Goal: Communication & Community: Answer question/provide support

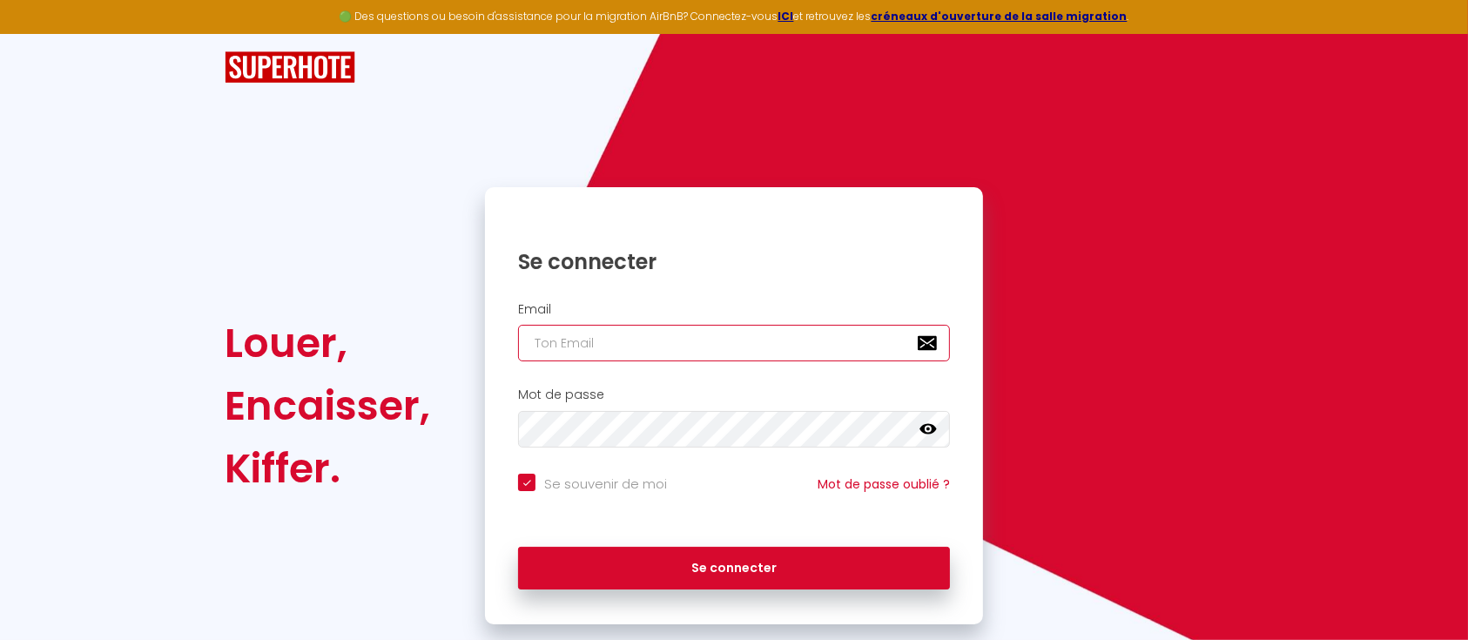
click at [609, 334] on input "email" at bounding box center [734, 343] width 432 height 37
type input "c"
checkbox input "true"
type input "co"
checkbox input "true"
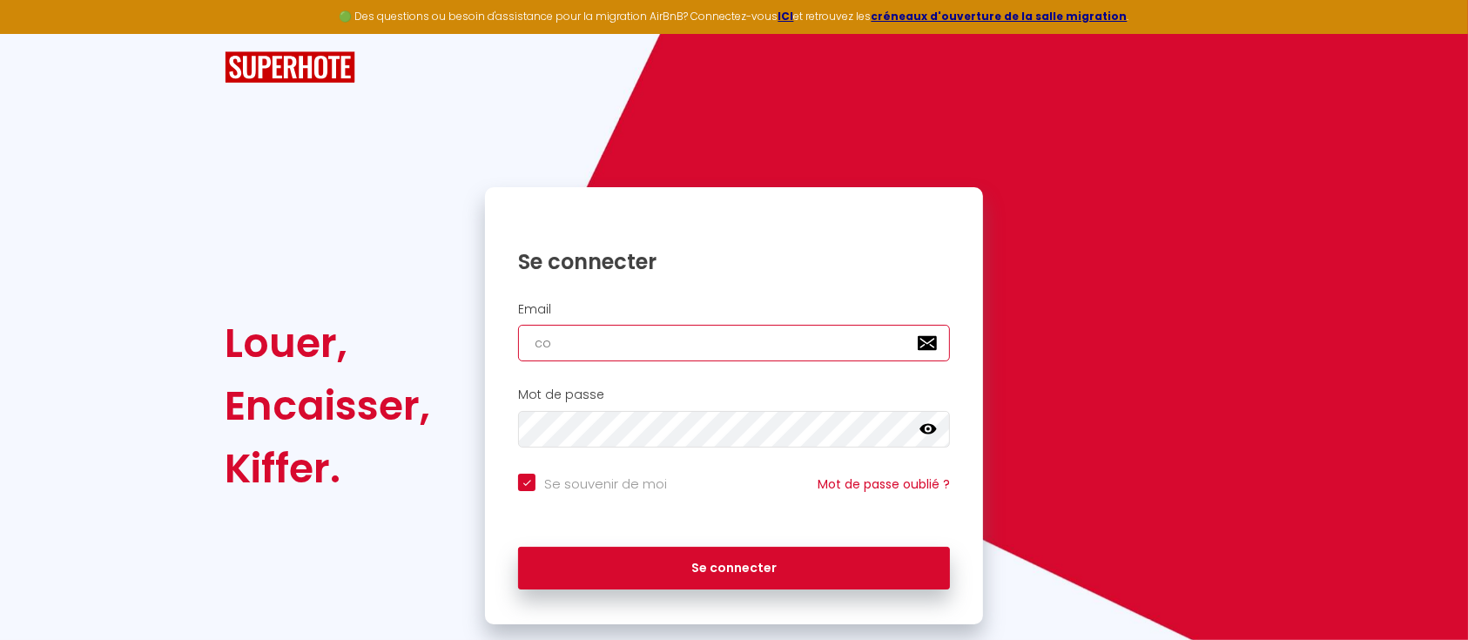
type input "con"
checkbox input "true"
type input "cont"
checkbox input "true"
type input "conta"
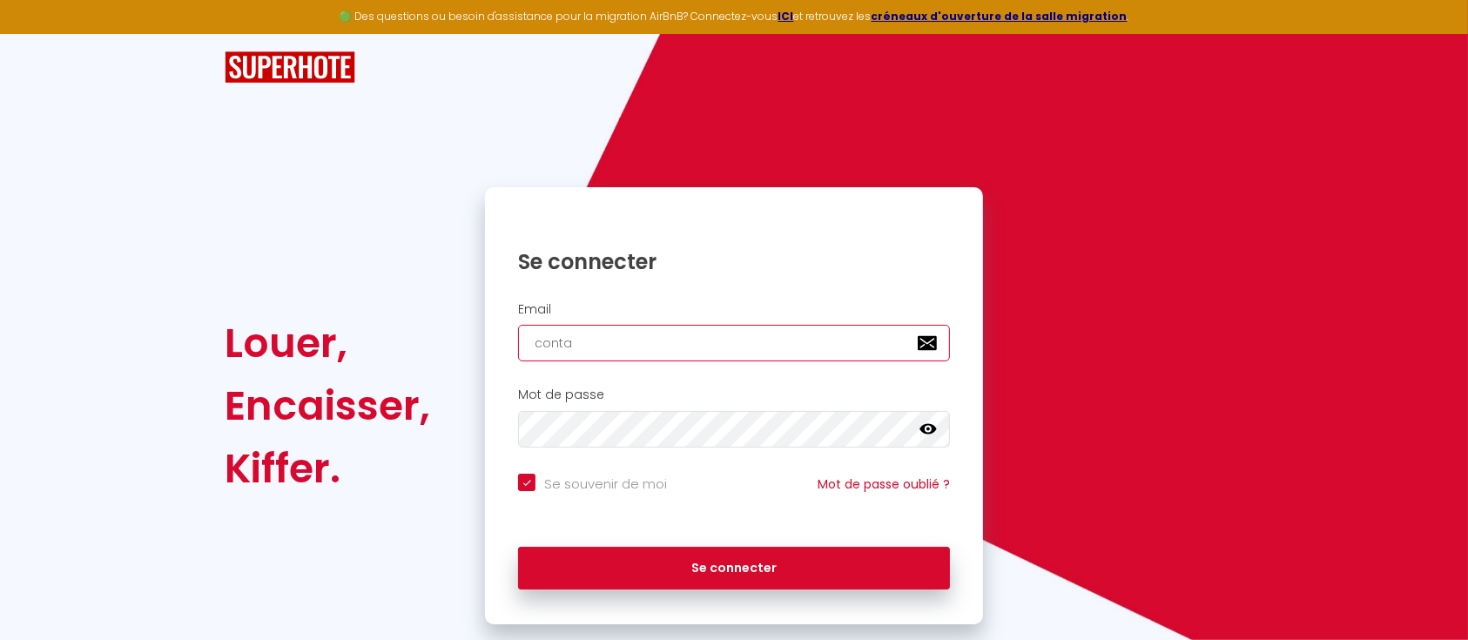
checkbox input "true"
type input "contac"
checkbox input "true"
type input "contact"
checkbox input "true"
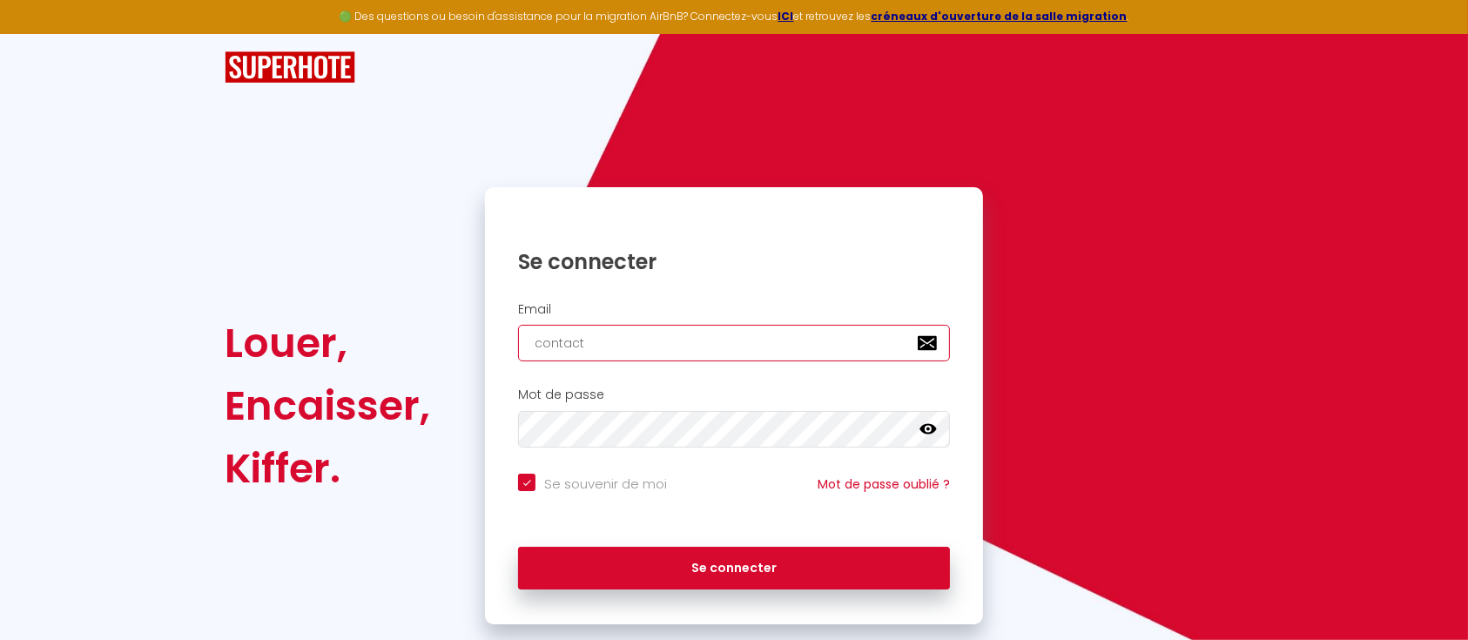
type input "contact@"
checkbox input "true"
type input "contact@d"
checkbox input "true"
type input "contact@de"
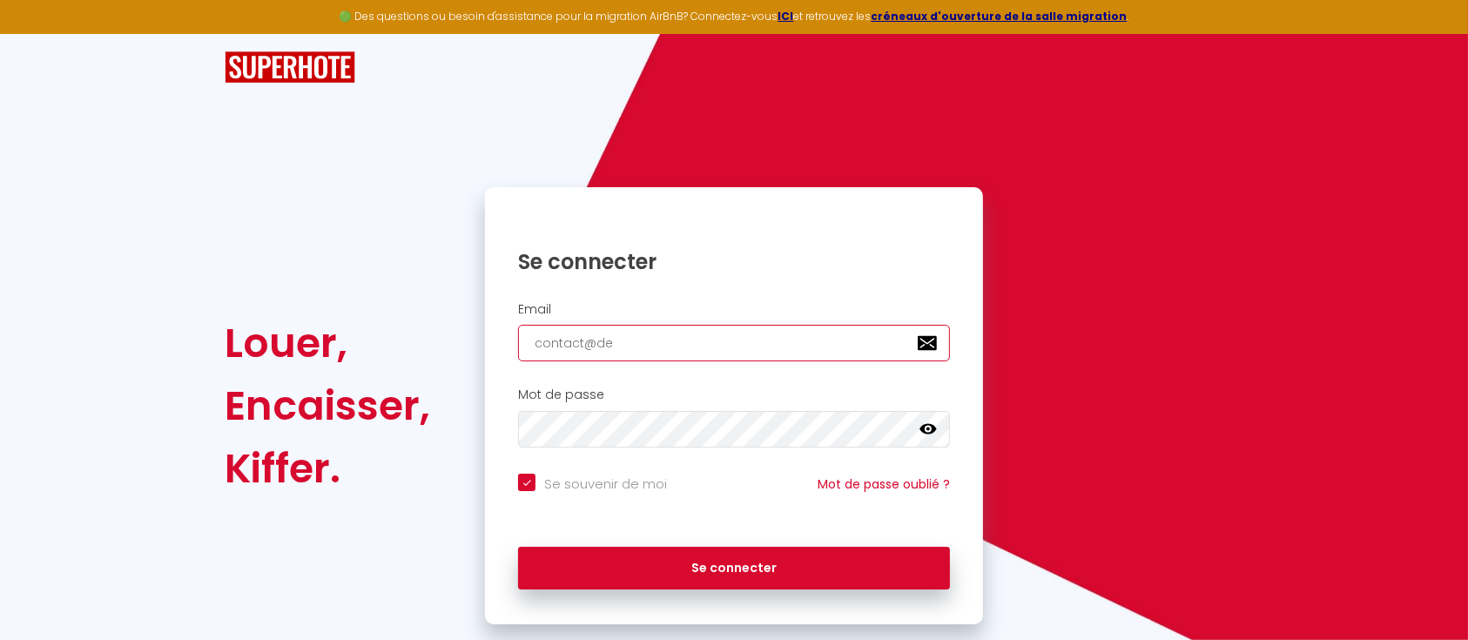
checkbox input "true"
type input "contact@dea"
checkbox input "true"
type input "contact@dear"
checkbox input "true"
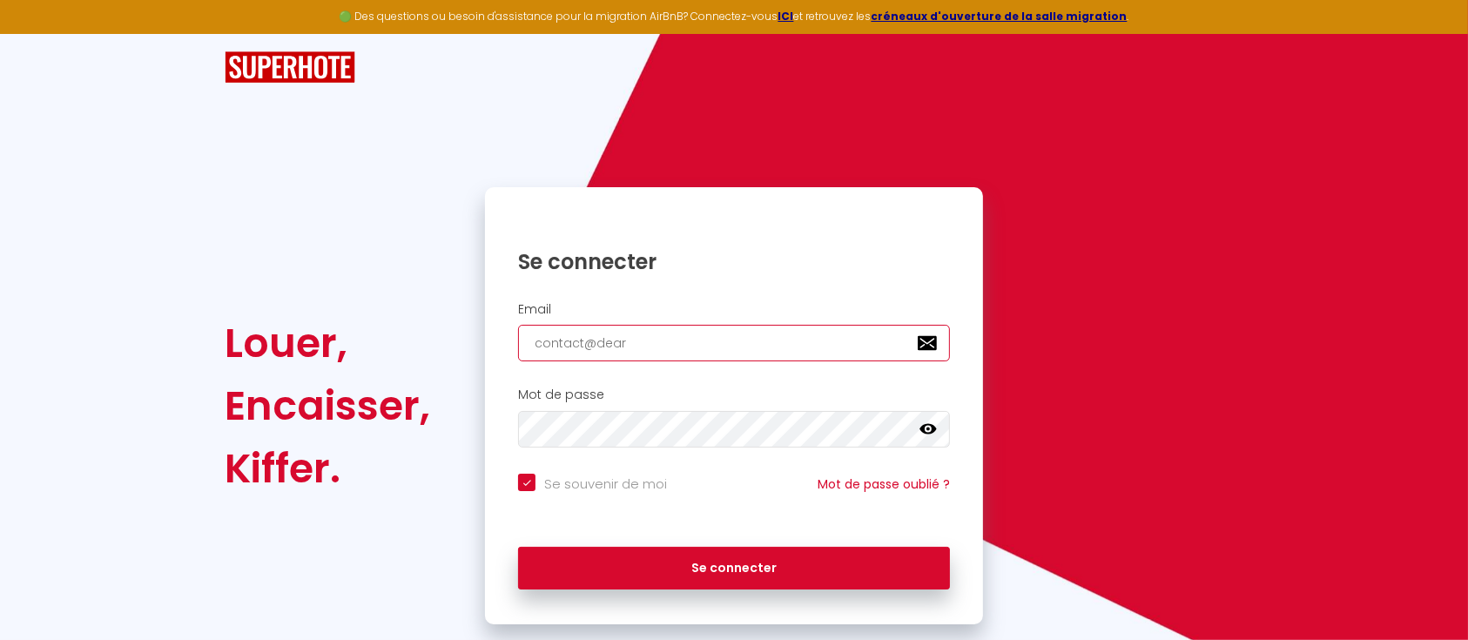
type input "contact@dearg"
checkbox input "true"
type input "contact@deargu"
checkbox input "true"
type input "contact@deargue"
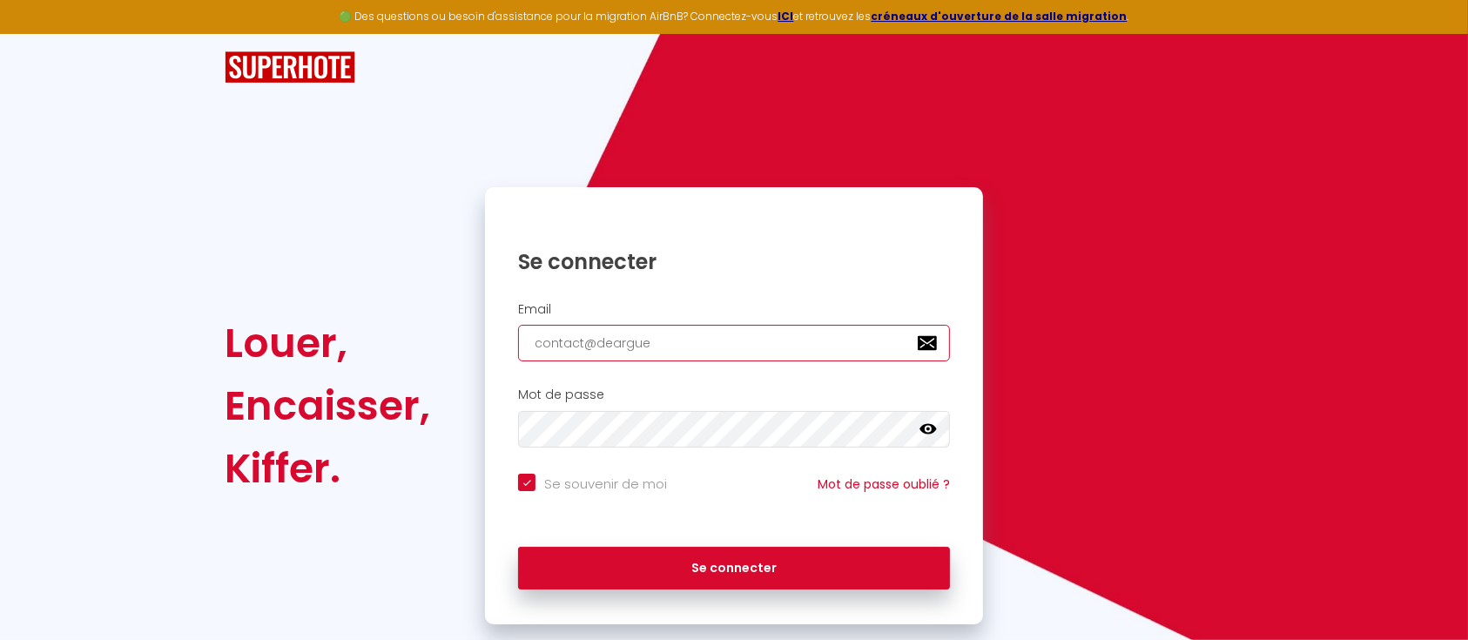
checkbox input "true"
type input "contact@deargues"
checkbox input "true"
type input "contact@dearguest"
checkbox input "true"
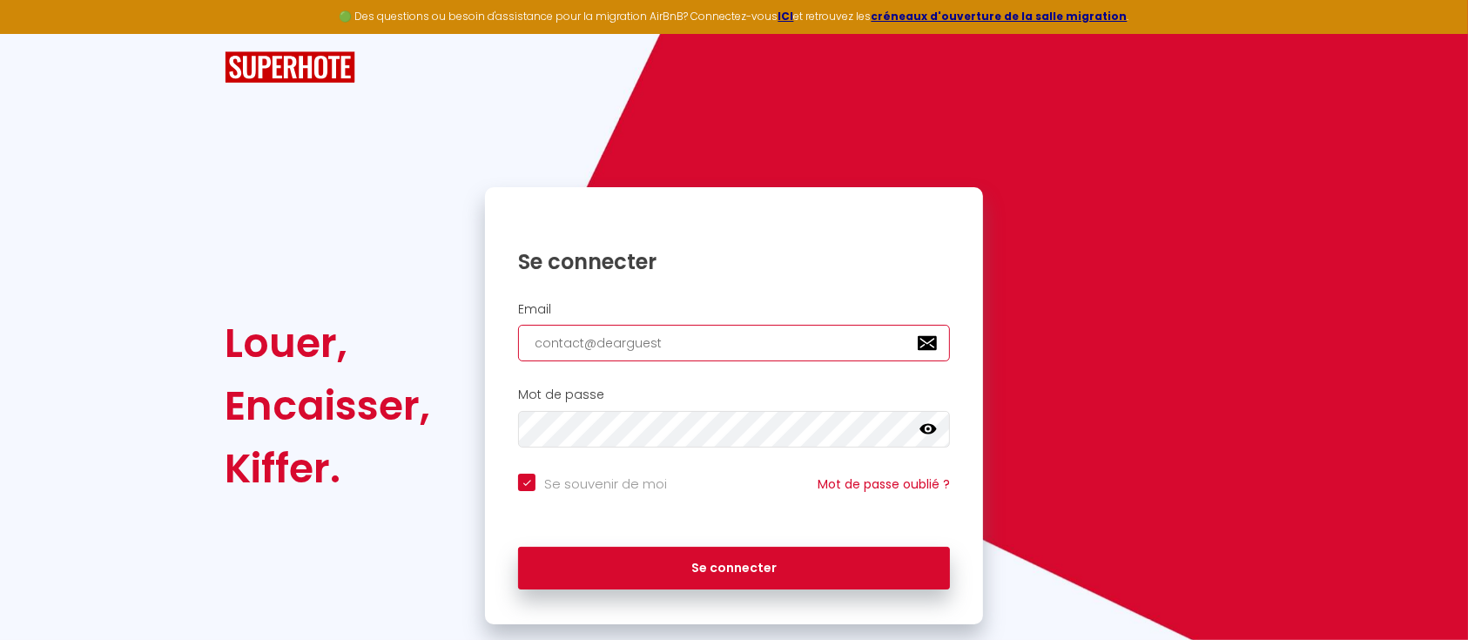
type input "contact@dearguest."
checkbox input "true"
type input "contact@dearguest.f"
checkbox input "true"
type input "contact@dearguest.fr"
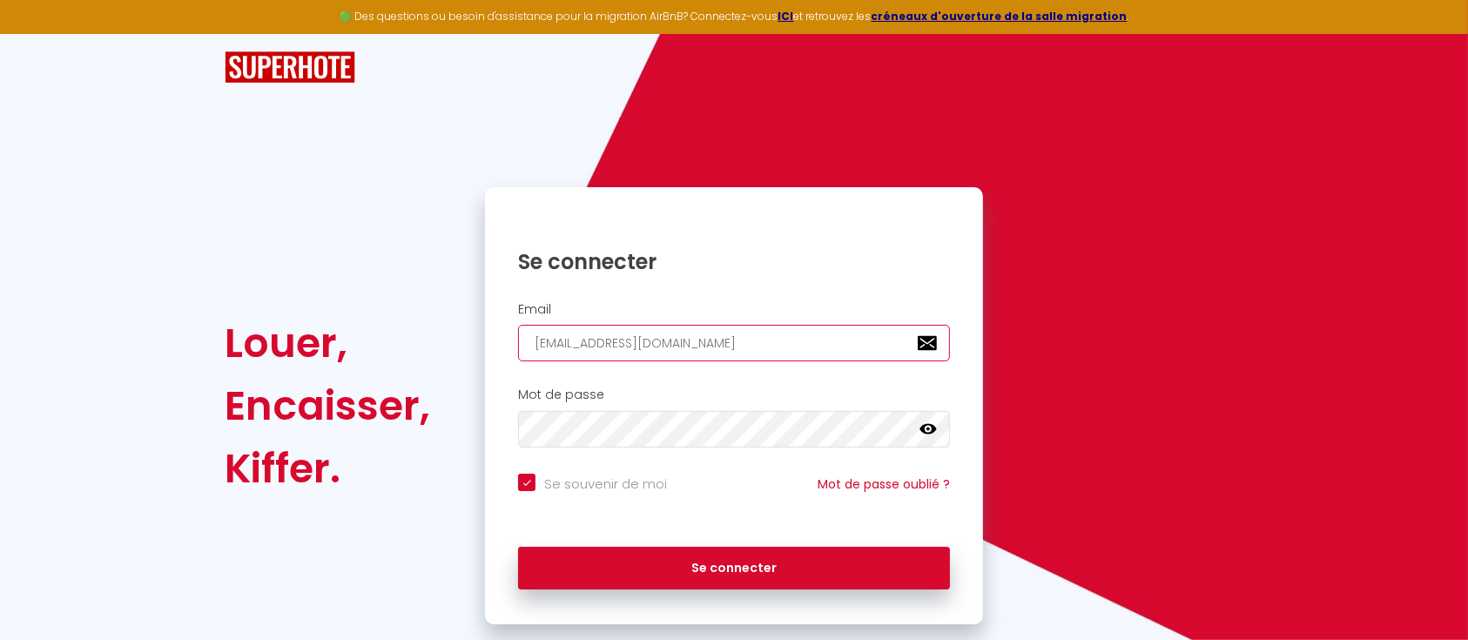
checkbox input "true"
type input "contact@dearguest.fr"
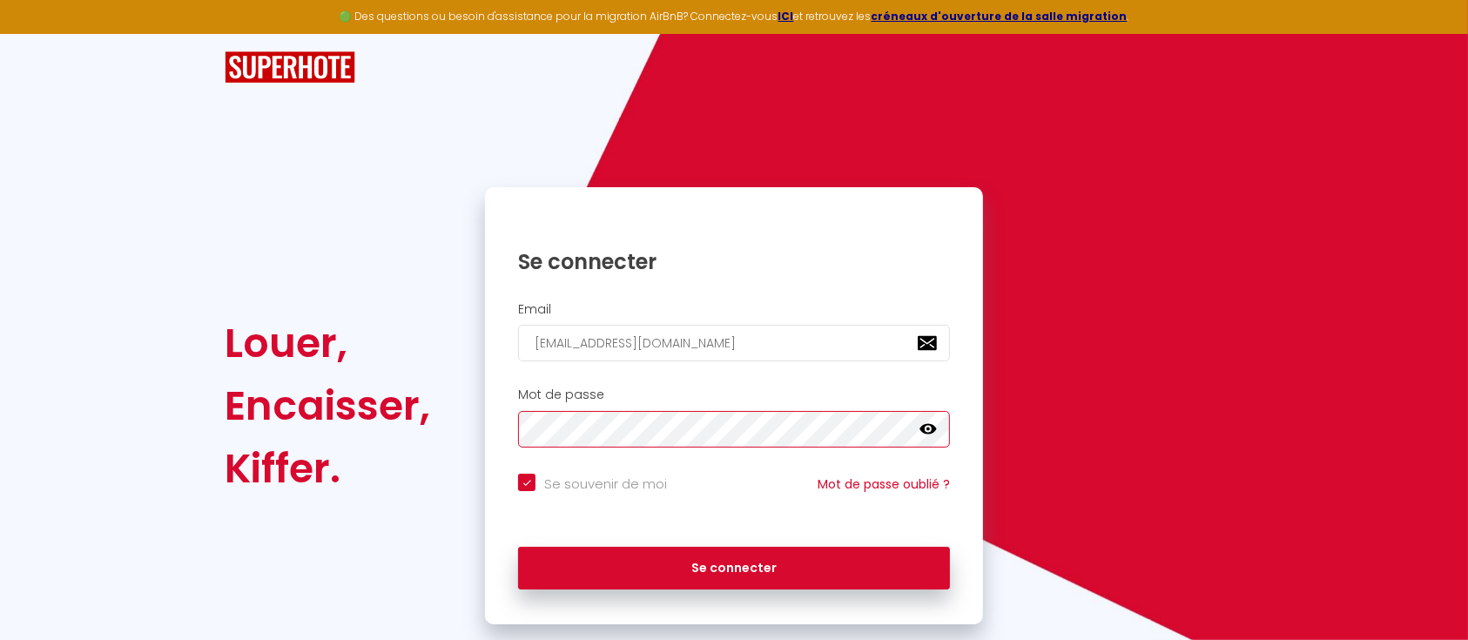
click at [518, 547] on button "Se connecter" at bounding box center [734, 569] width 432 height 44
checkbox input "true"
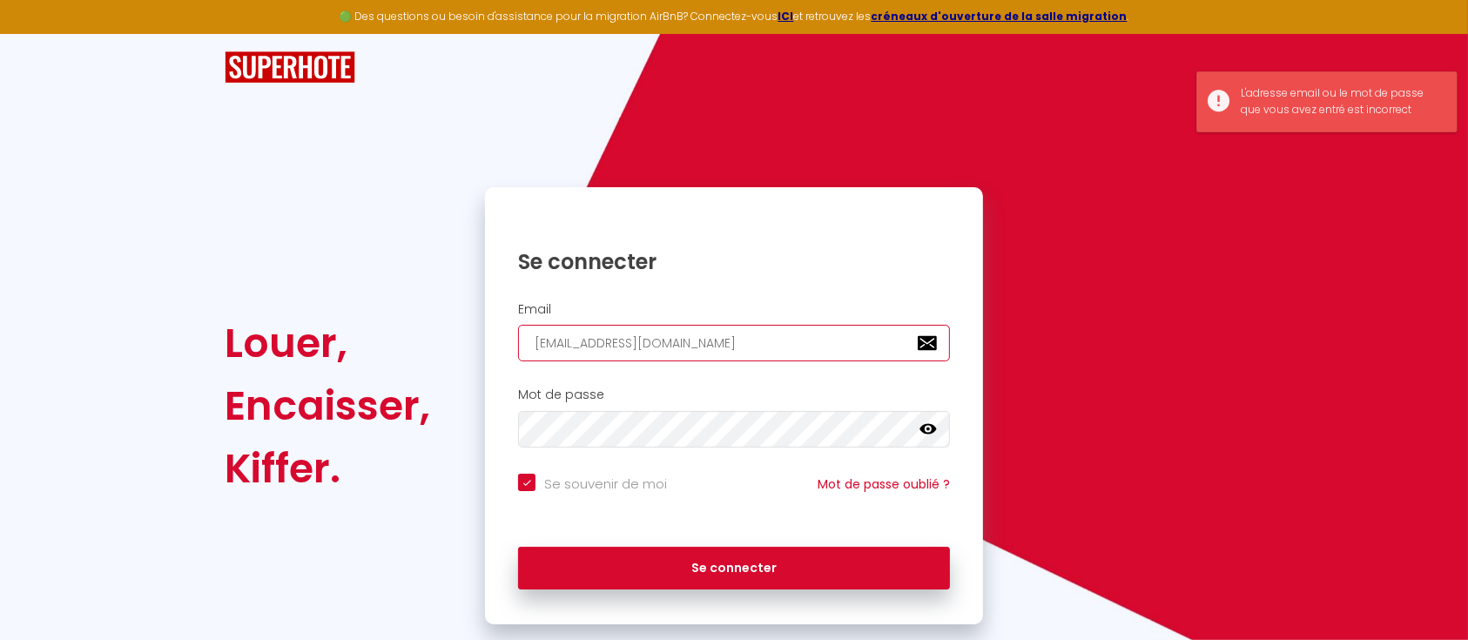
drag, startPoint x: 749, startPoint y: 359, endPoint x: 355, endPoint y: 363, distance: 393.6
click at [355, 363] on div "Louer, Encaisser, Kiffer. Se connecter Email contact@dearguest.fr Mot de passe …" at bounding box center [733, 405] width 1041 height 437
type input "h"
checkbox input "true"
type input "ha"
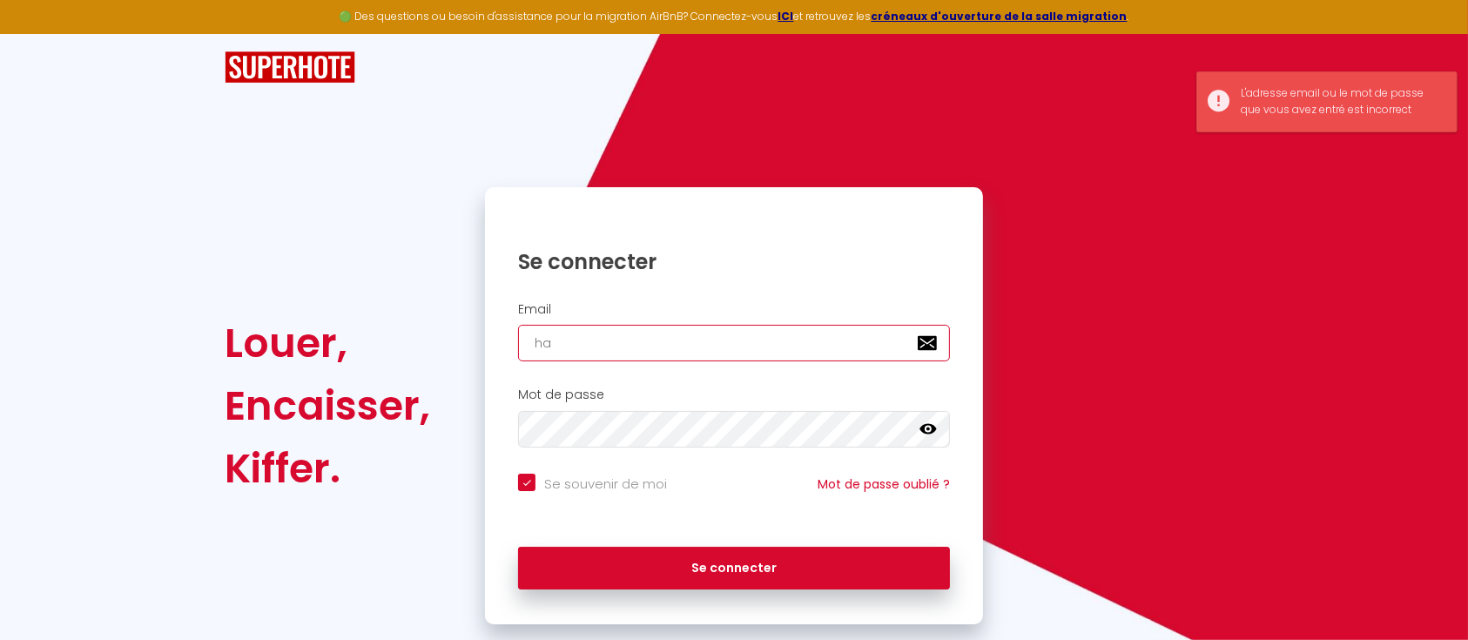
checkbox input "true"
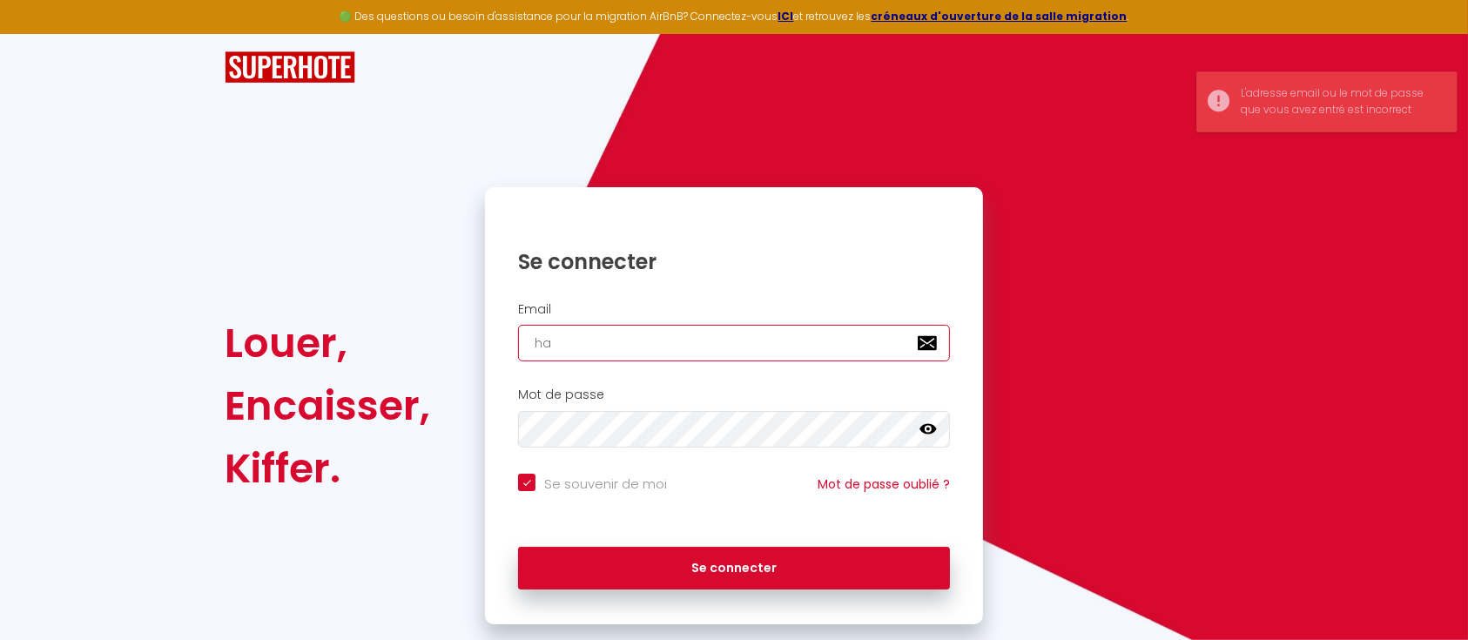
type input "har"
checkbox input "true"
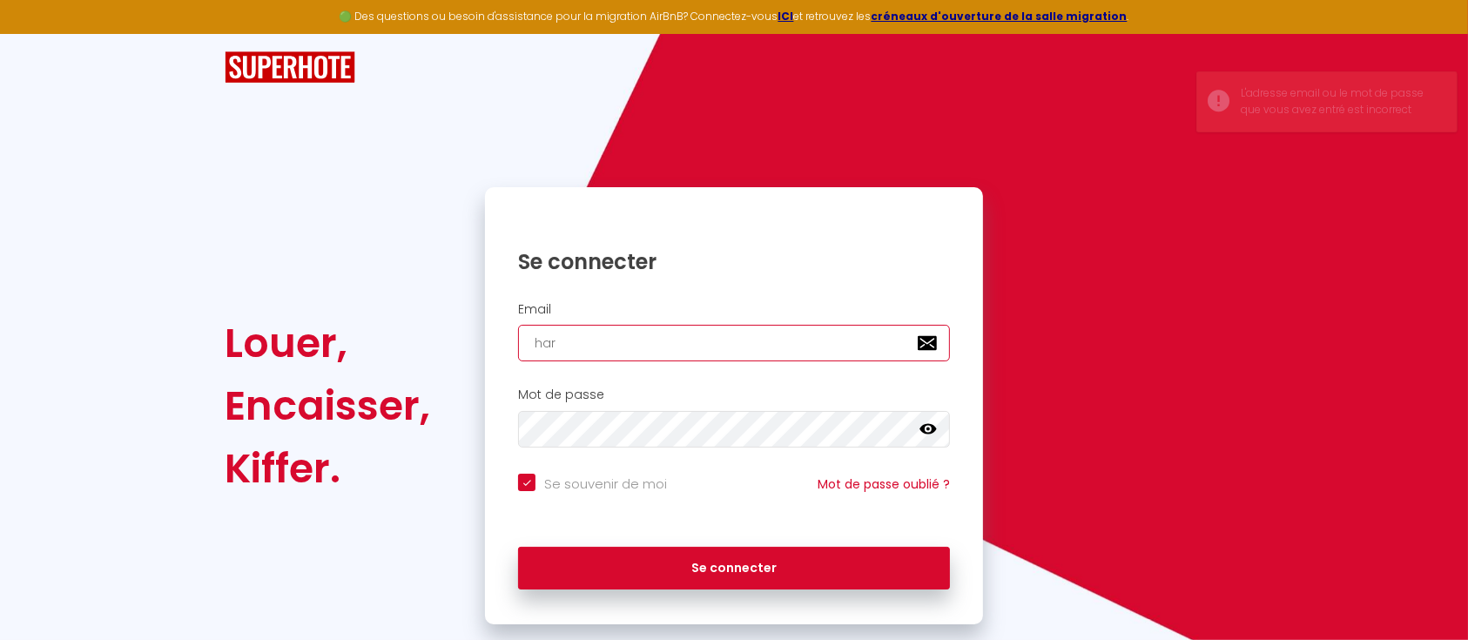
type input "harr"
checkbox input "true"
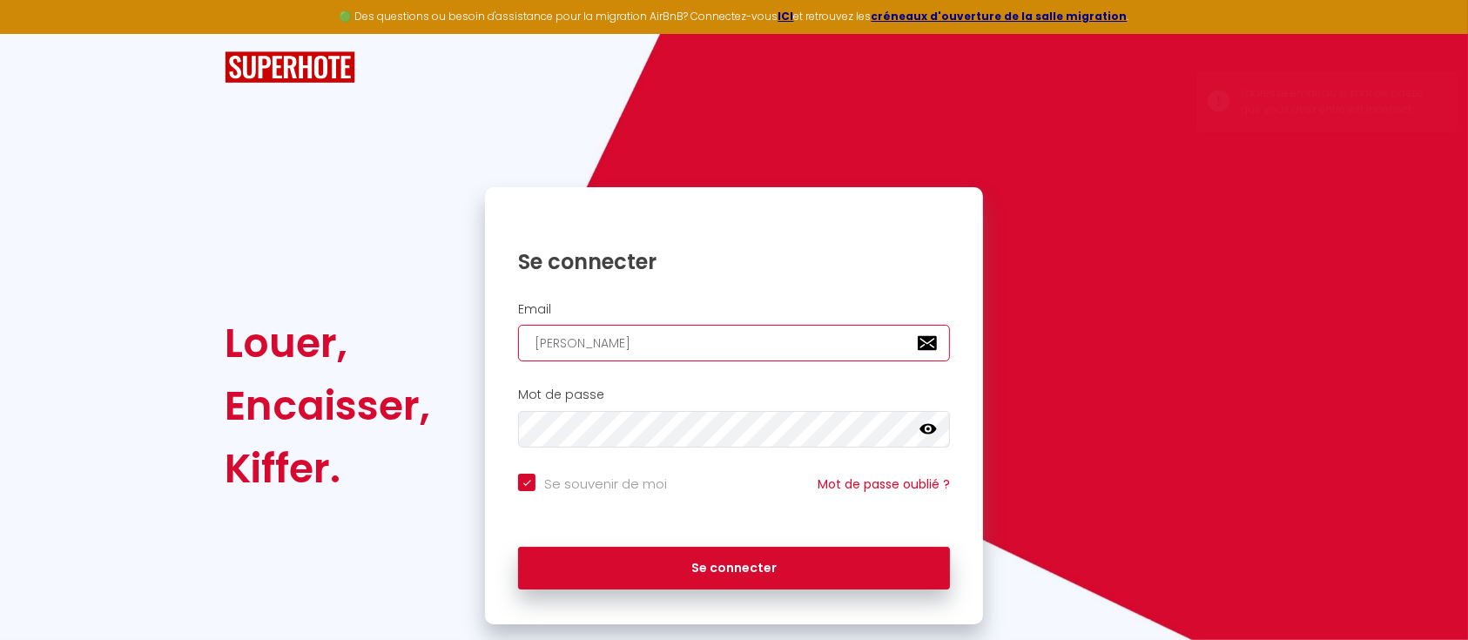
type input "harry"
checkbox input "true"
type input "harry."
checkbox input "true"
type input "harry.e"
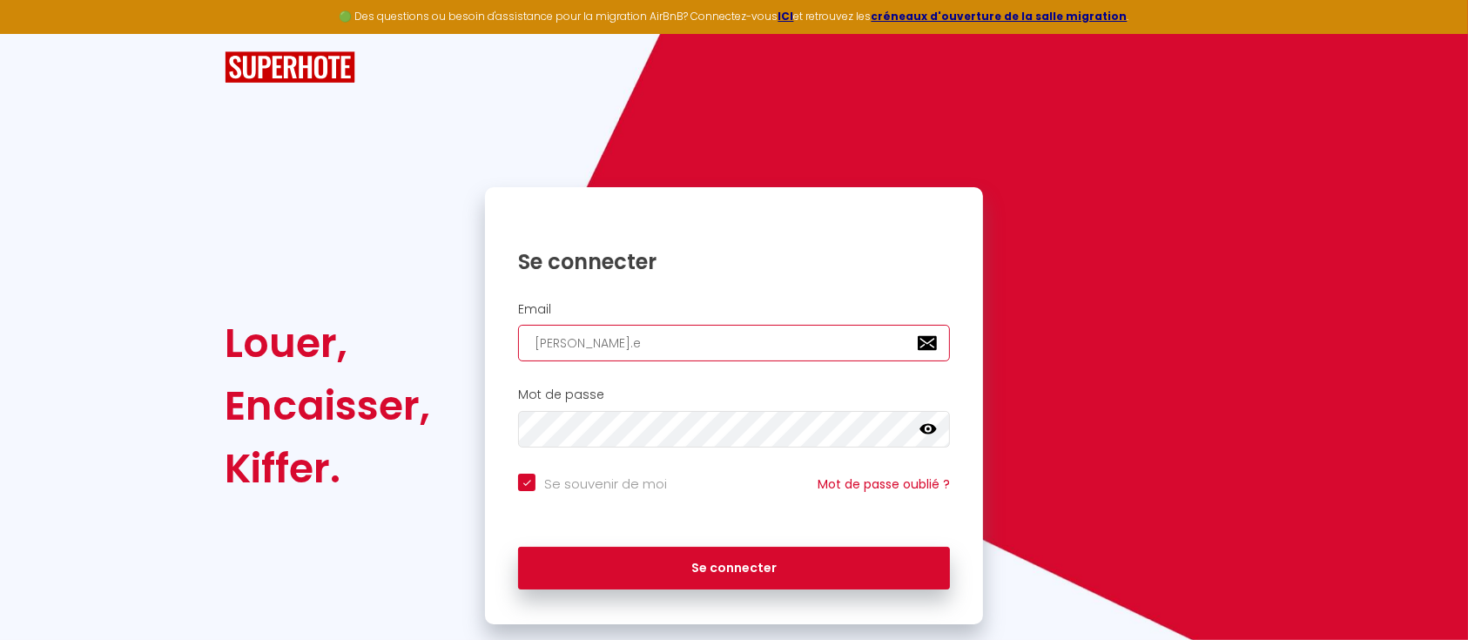
checkbox input "true"
type input "harry.eg"
checkbox input "true"
type input "harry.ego"
checkbox input "true"
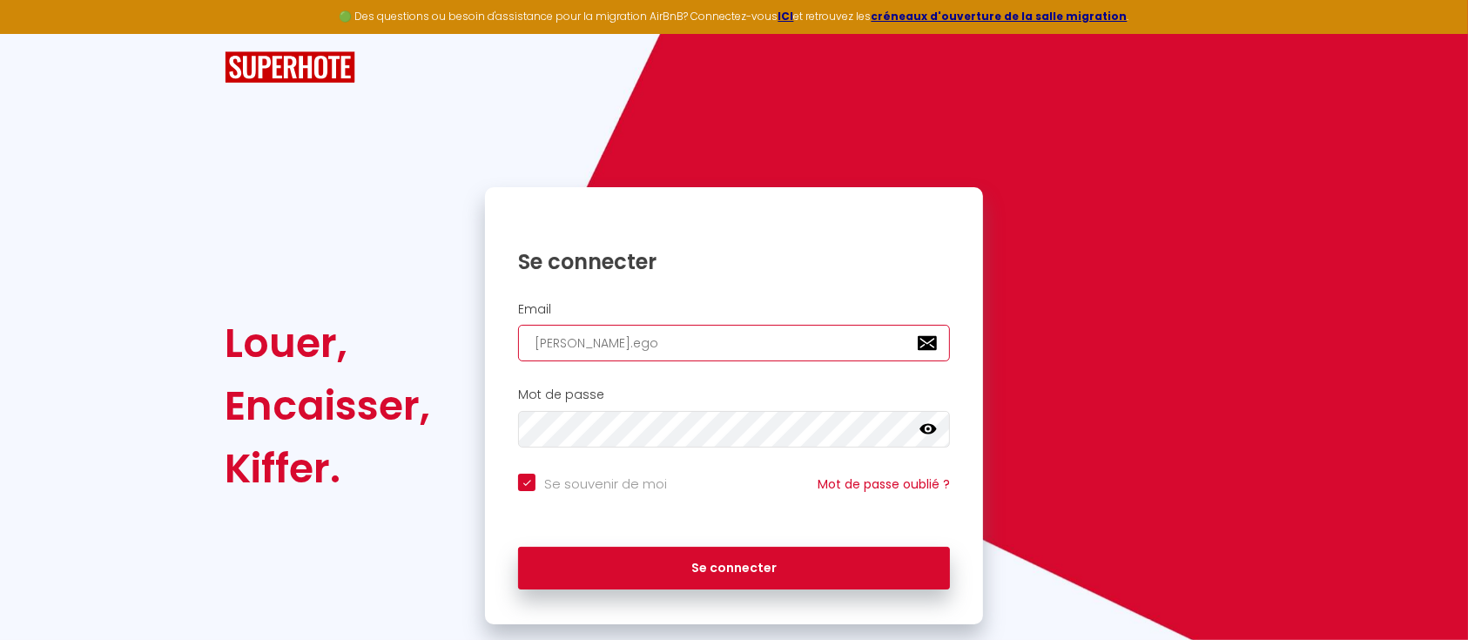
type input "harry.egou"
checkbox input "true"
type input "harry.egoun"
checkbox input "true"
type input "harry.egounl"
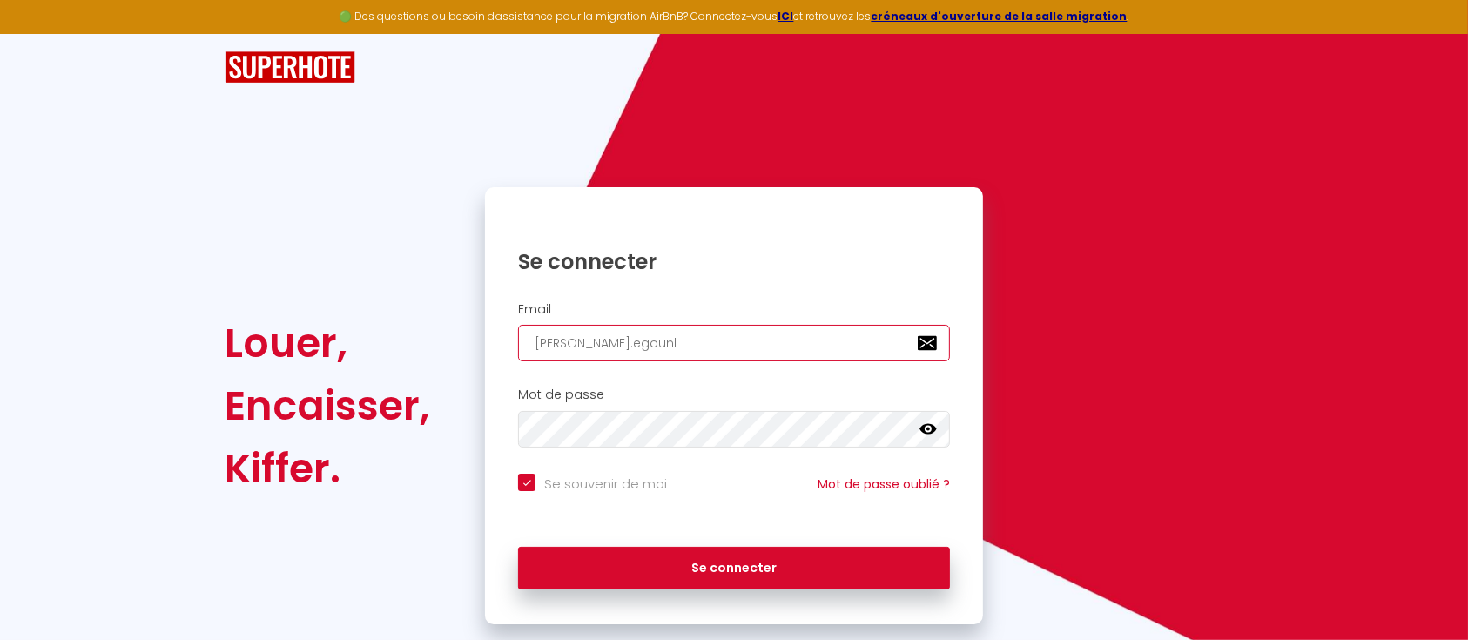
checkbox input "true"
type input "harry.egounle"
checkbox input "true"
type input "harry.egounlet"
checkbox input "true"
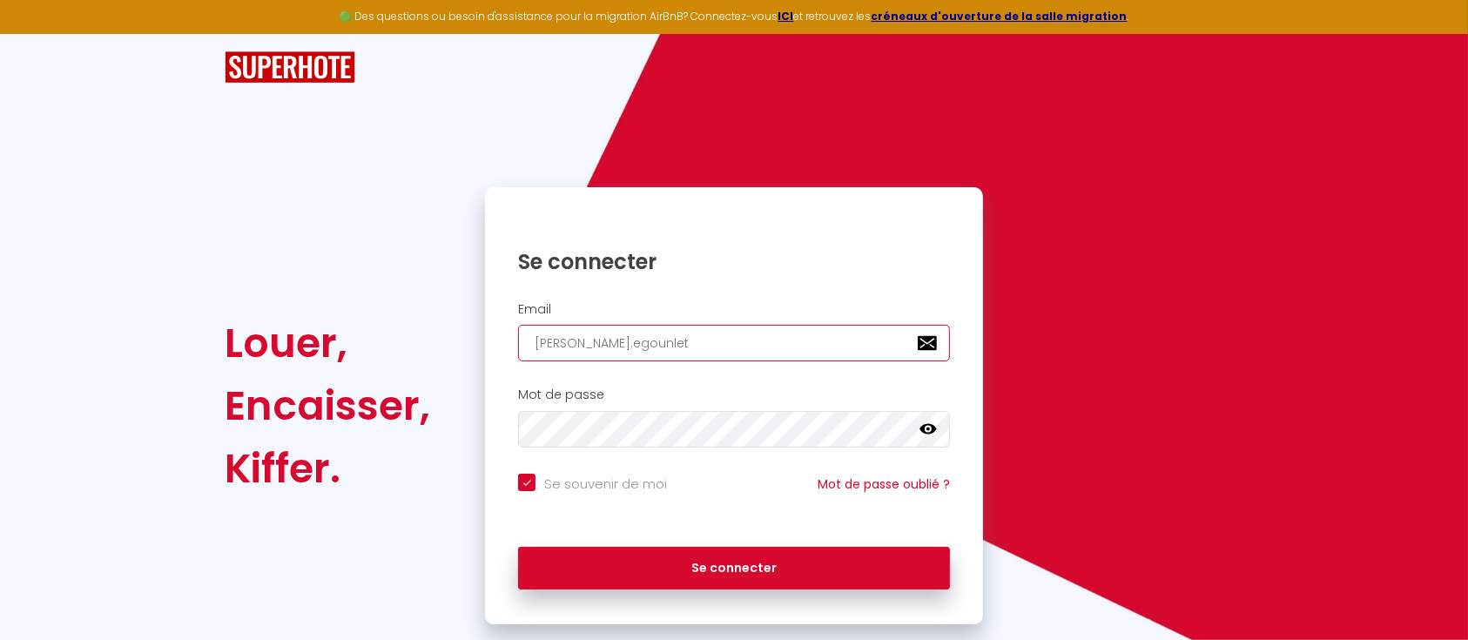
type input "harry.egounlety"
checkbox input "true"
type input "harry.egounlety@"
checkbox input "true"
type input "harry.egounlety@g"
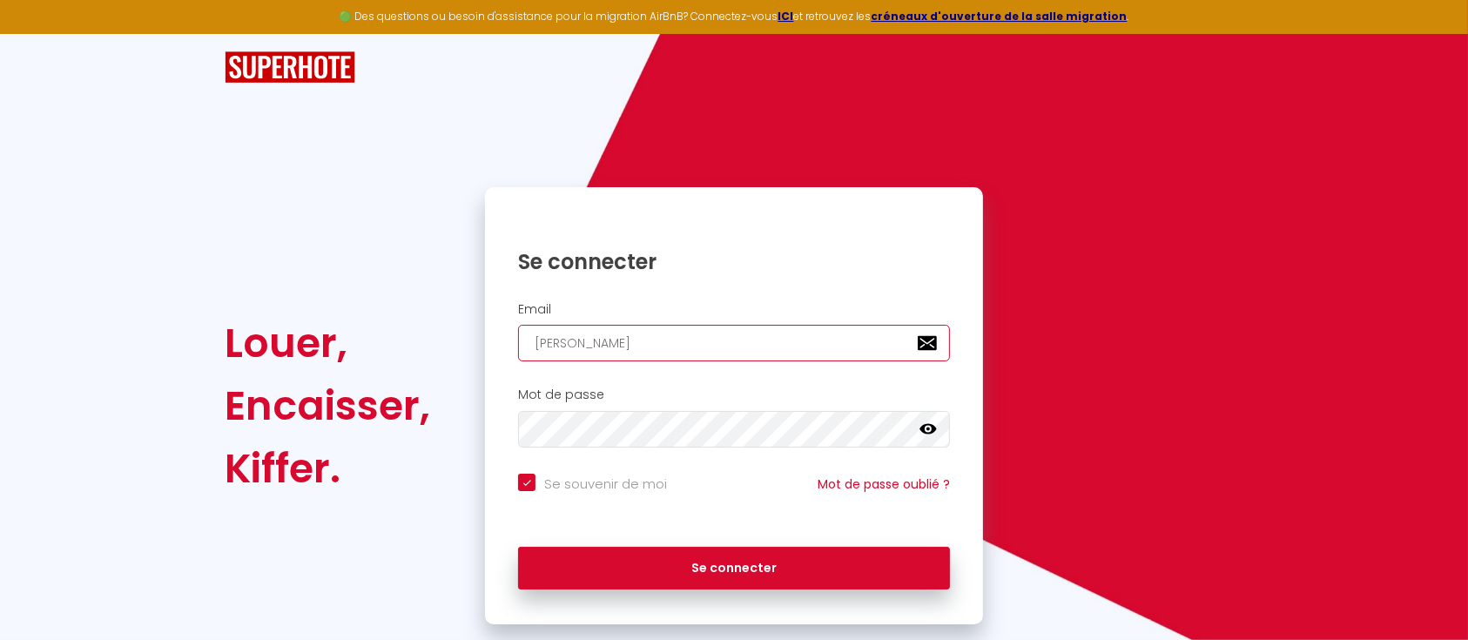
checkbox input "true"
type input "harry.egounlety@gm"
checkbox input "true"
type input "harry.egounlety@gma"
checkbox input "true"
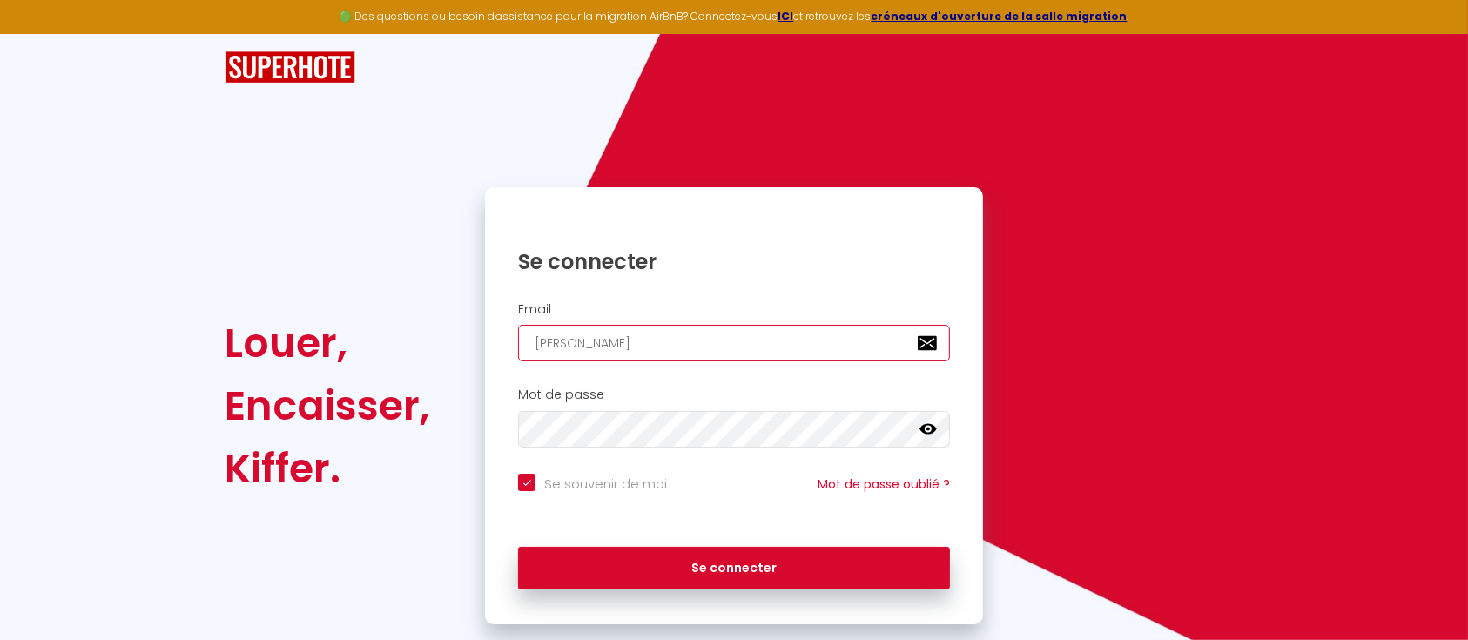
type input "harry.egounlety@gmai"
checkbox input "true"
type input "harry.egounlety@gmail"
checkbox input "true"
type input "harry.egounlety@gmail."
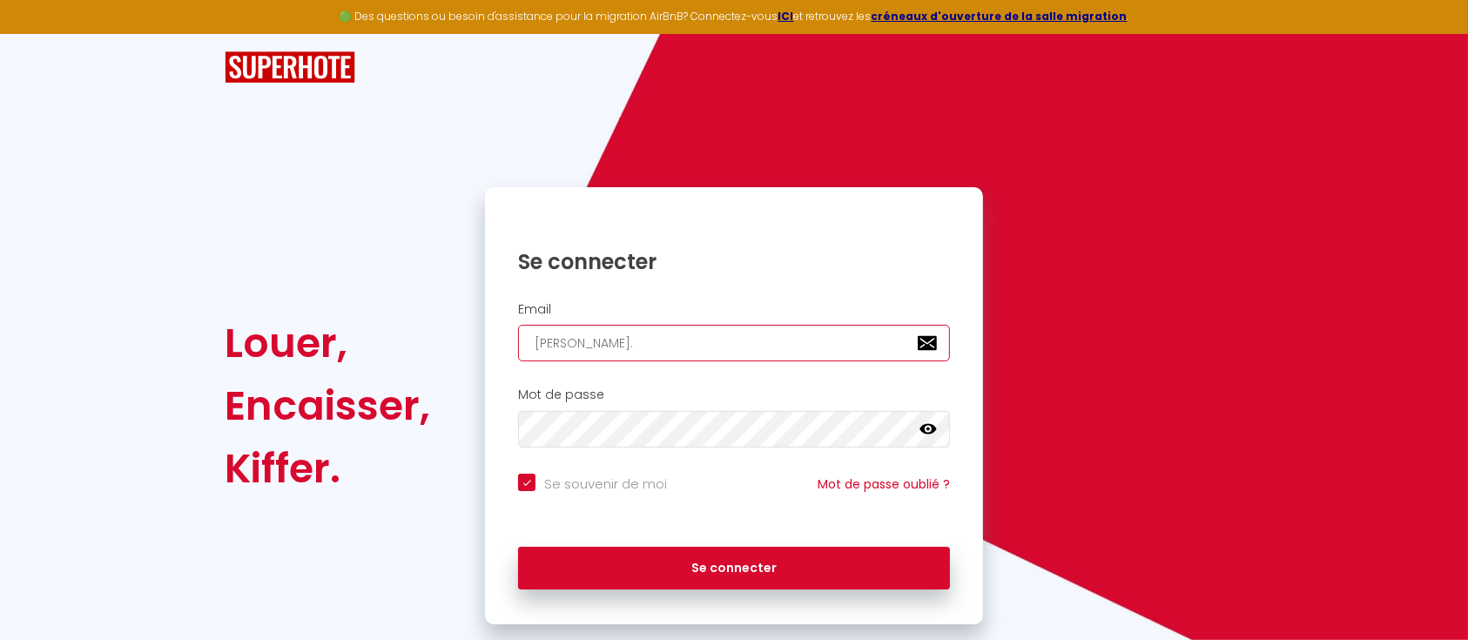
checkbox input "true"
type input "harry.egounlety@gmail.c"
checkbox input "true"
type input "harry.egounlety@gmail.co"
checkbox input "true"
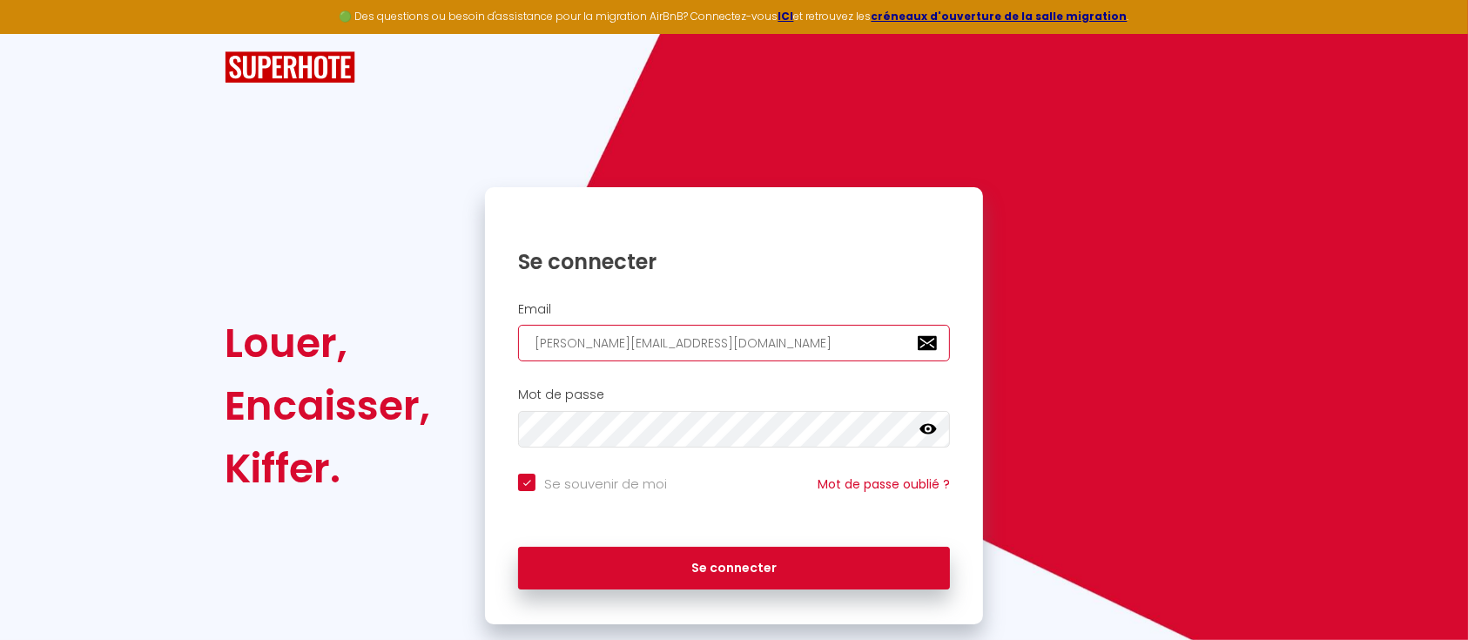
type input "[PERSON_NAME][EMAIL_ADDRESS][DOMAIN_NAME]"
checkbox input "true"
type input "harry.egounlety@gmail.com*"
checkbox input "true"
type input "[PERSON_NAME][EMAIL_ADDRESS][DOMAIN_NAME]"
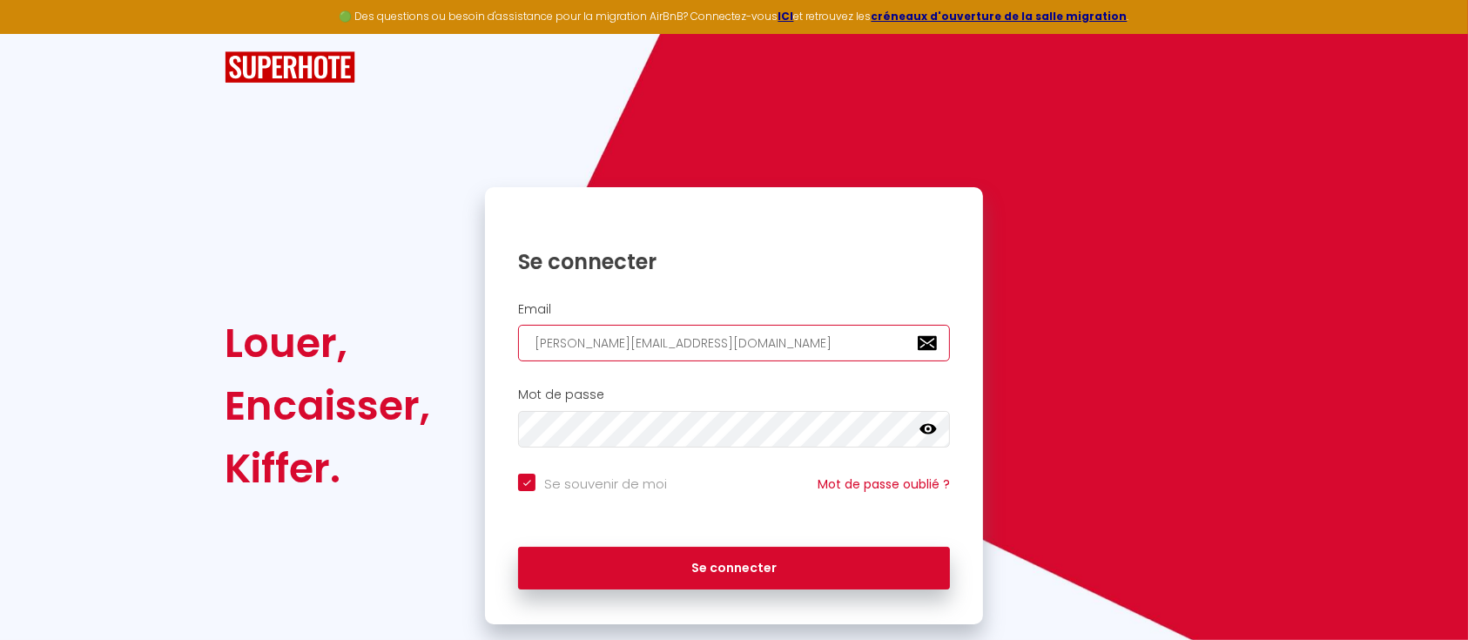
checkbox input "true"
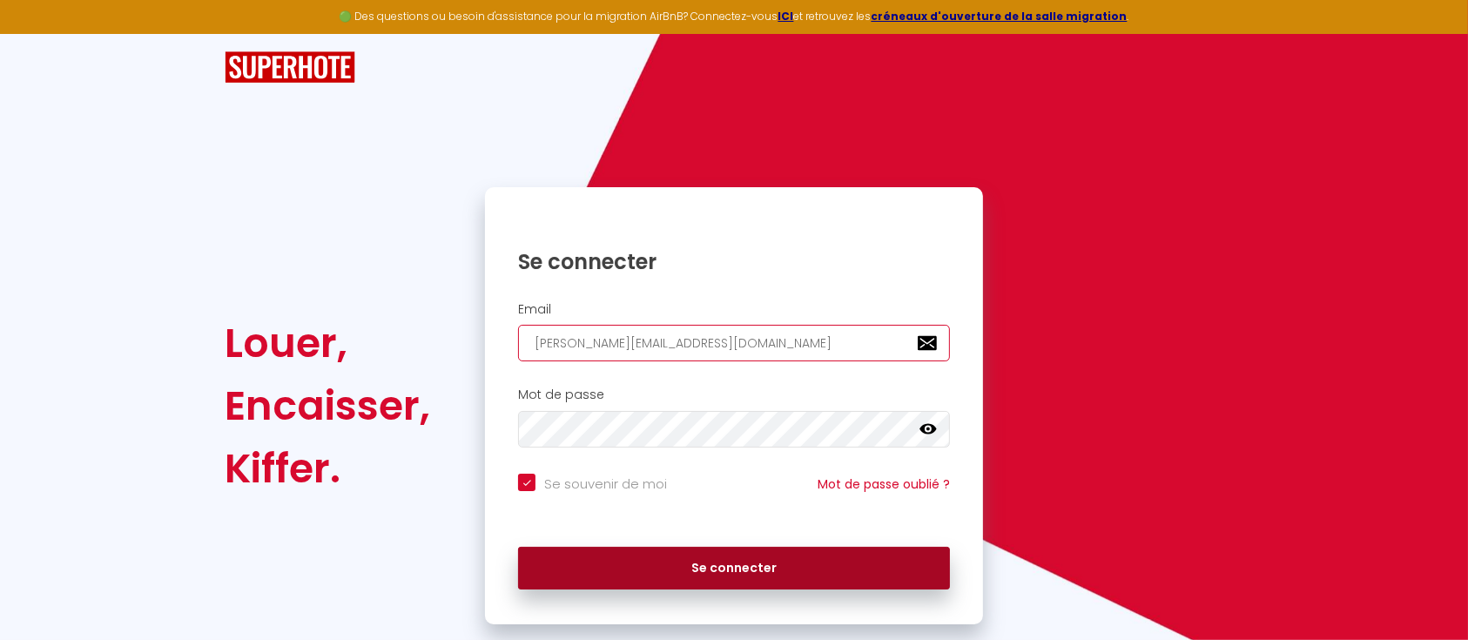
type input "[PERSON_NAME][EMAIL_ADDRESS][DOMAIN_NAME]"
click at [731, 571] on button "Se connecter" at bounding box center [734, 569] width 432 height 44
checkbox input "true"
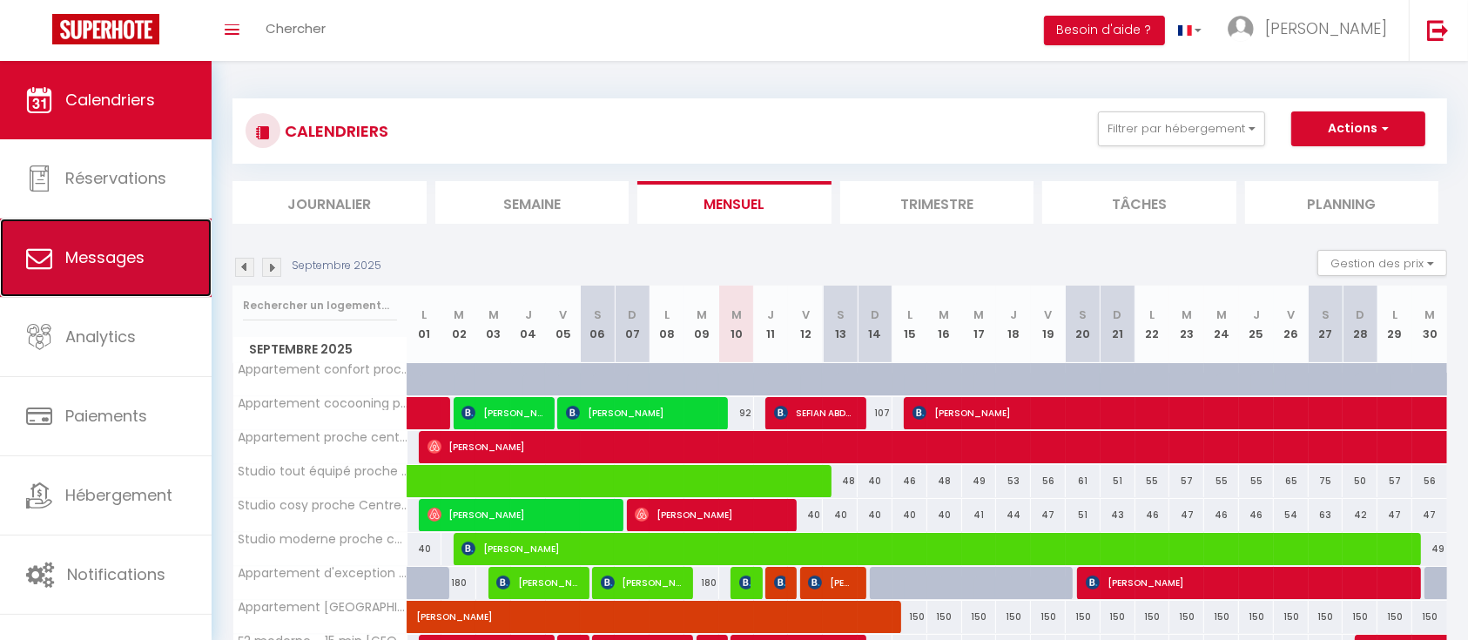
click at [114, 247] on span "Messages" at bounding box center [104, 257] width 79 height 22
select select "message"
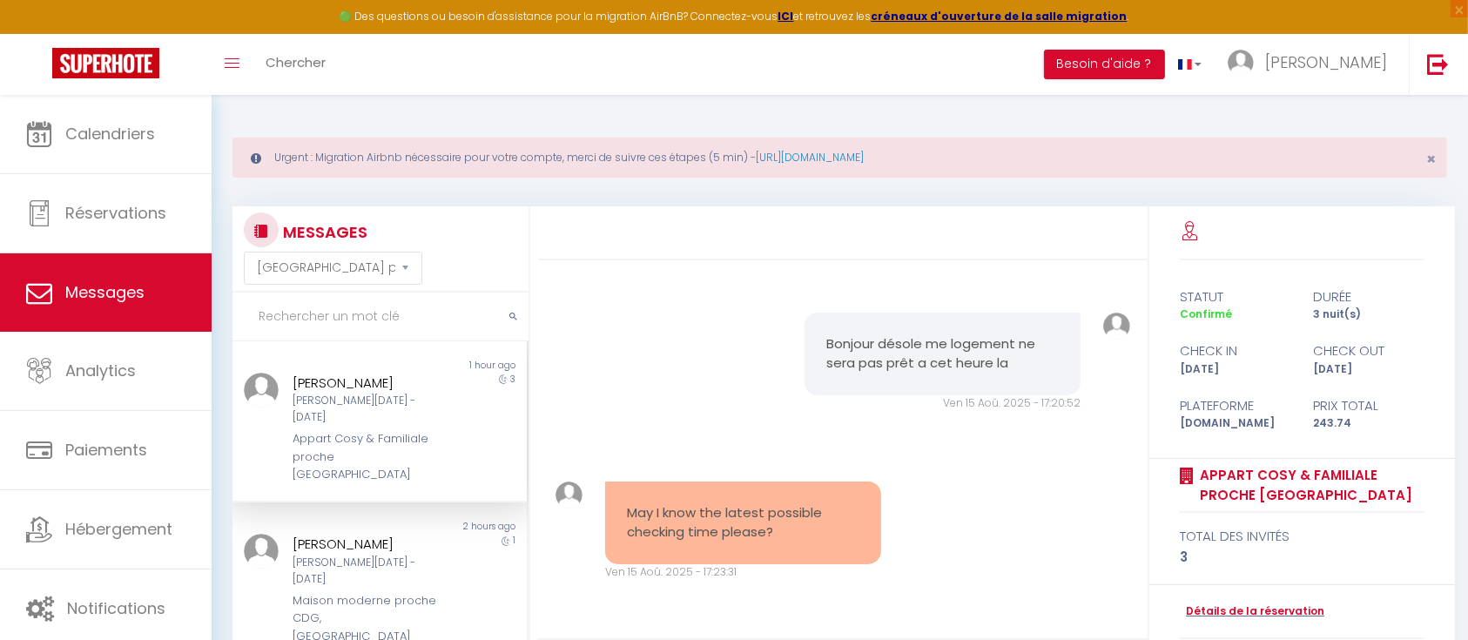
scroll to position [1316, 0]
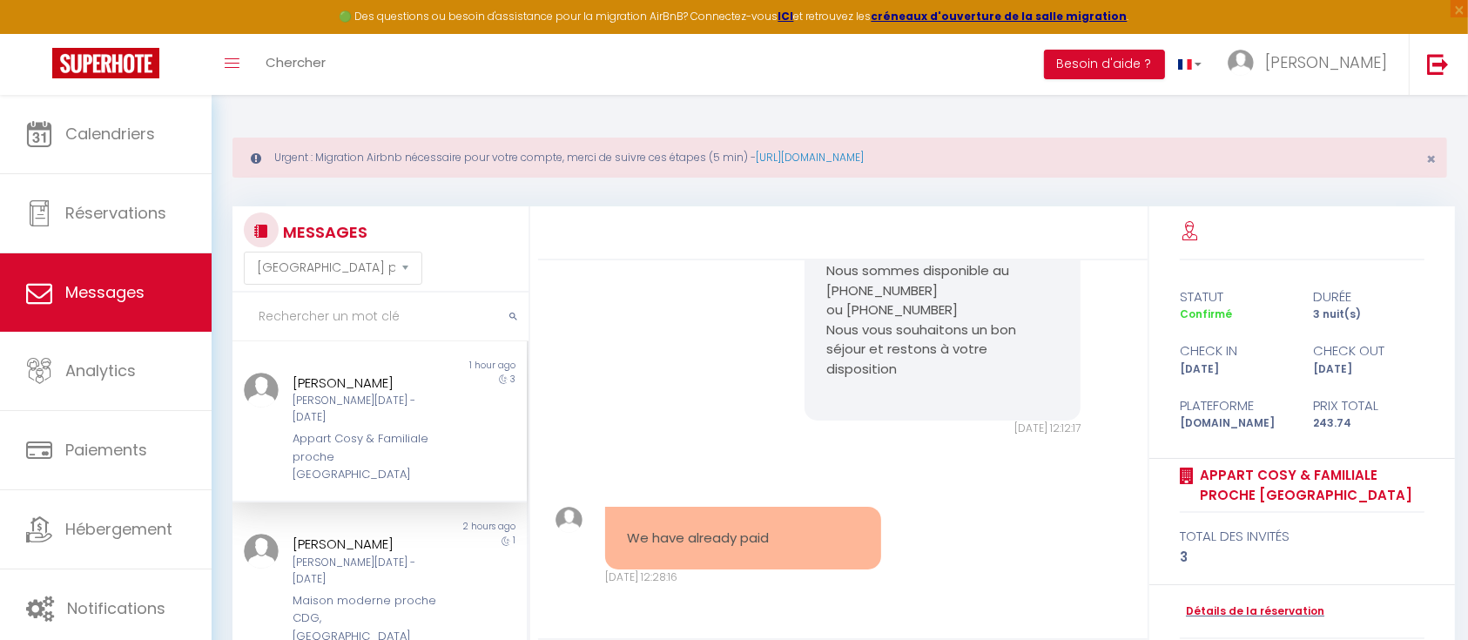
click at [691, 317] on div "Bonjour, Merci pour votre réservation ! Afin de valider cette derniere et d'avo…" at bounding box center [842, 63] width 597 height 815
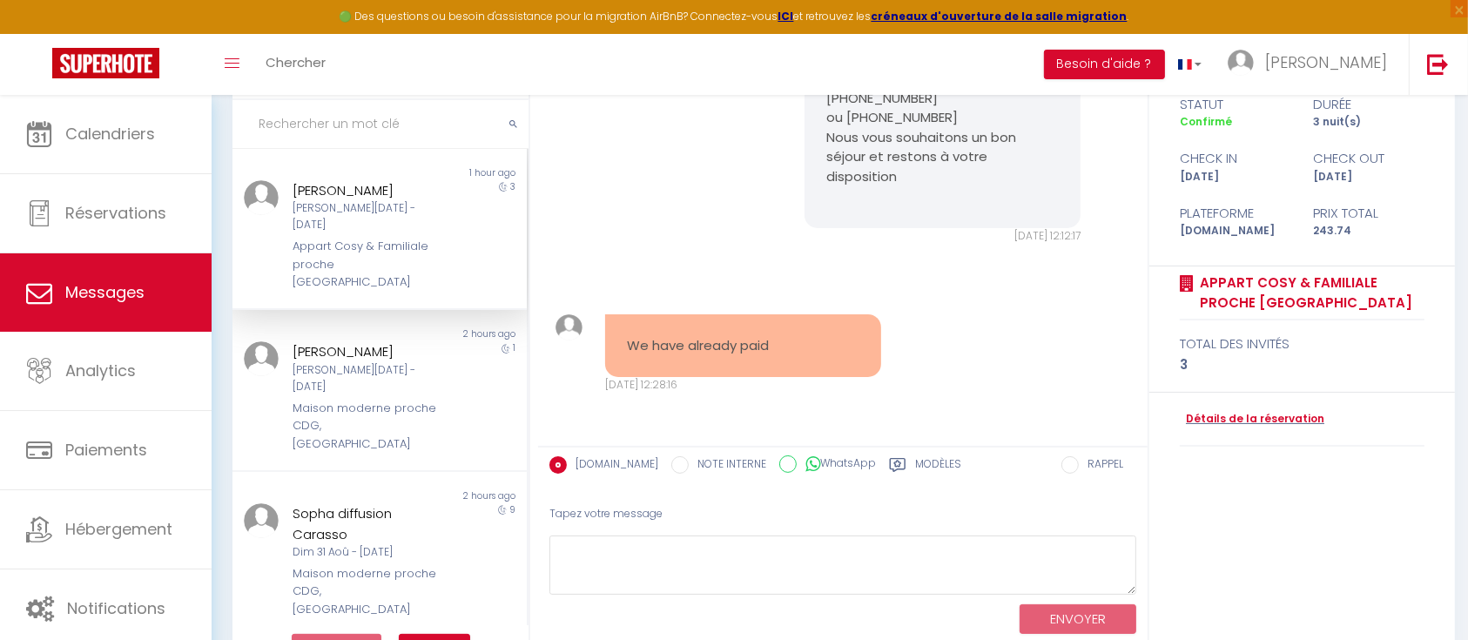
scroll to position [201, 0]
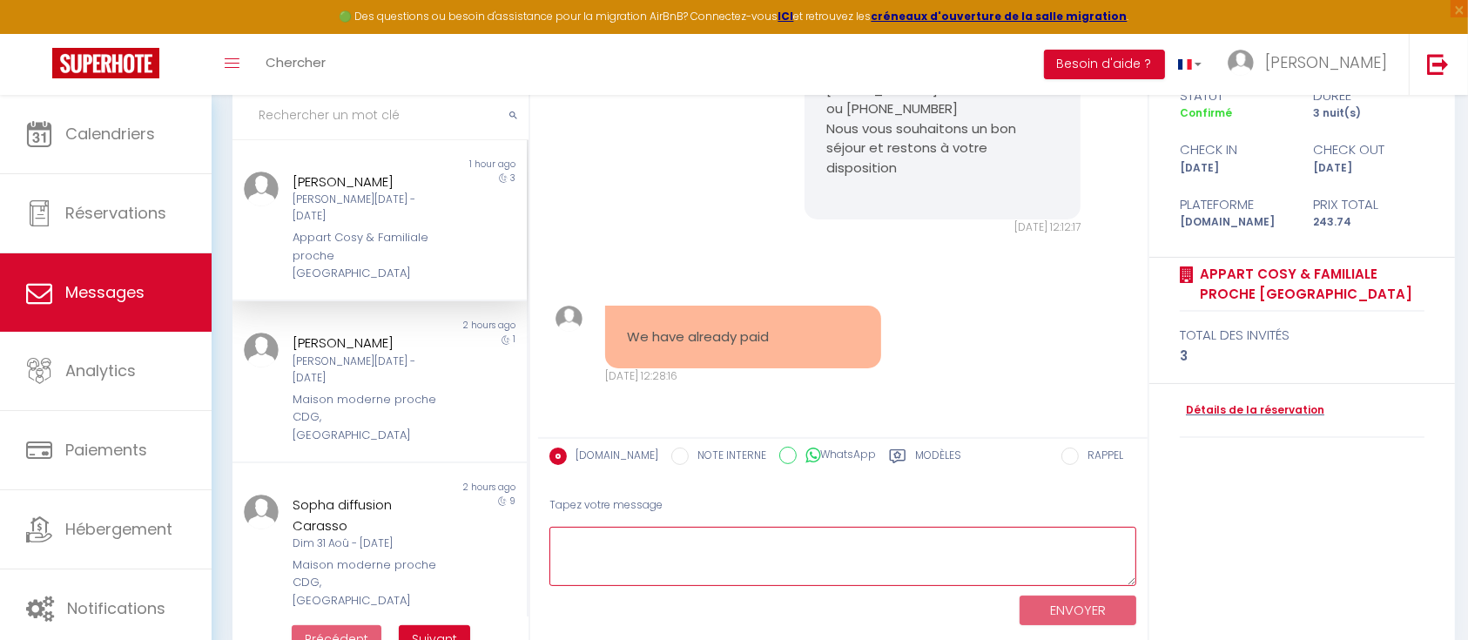
click at [668, 554] on textarea at bounding box center [842, 557] width 587 height 60
type textarea "Bonjour la je parle de la caution"
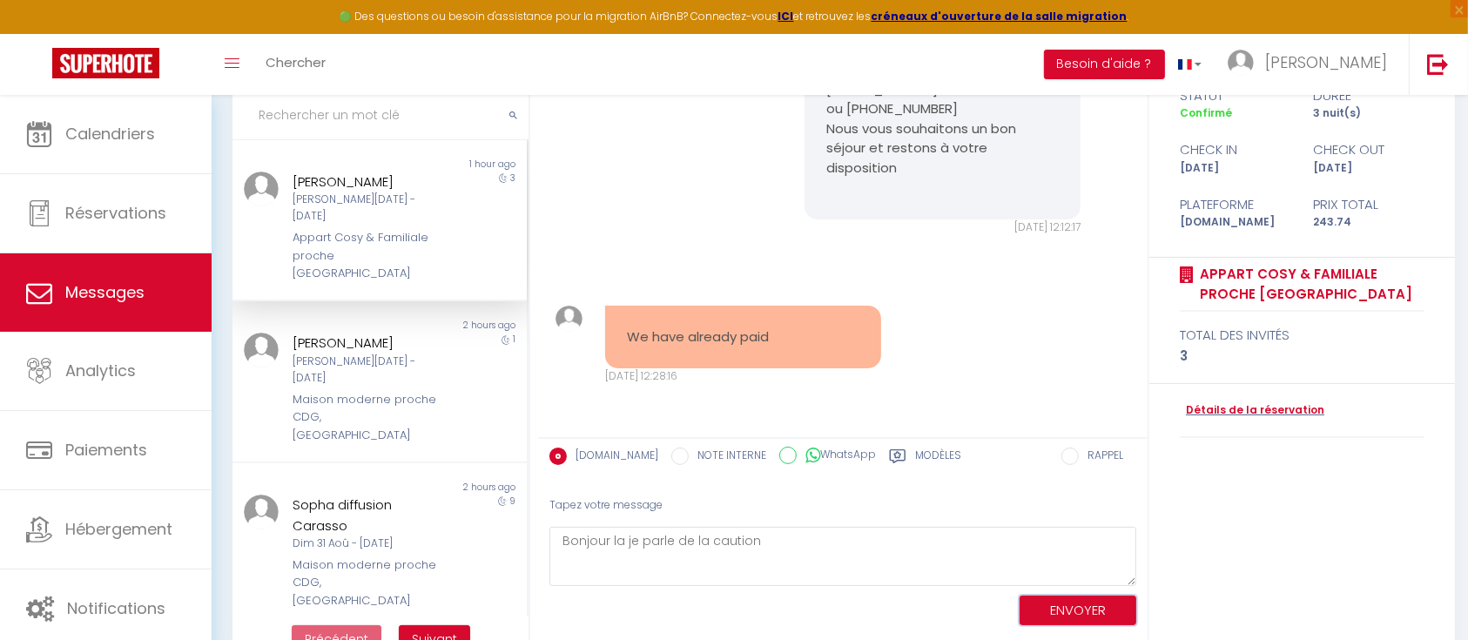
click at [1059, 609] on button "ENVOYER" at bounding box center [1078, 611] width 117 height 30
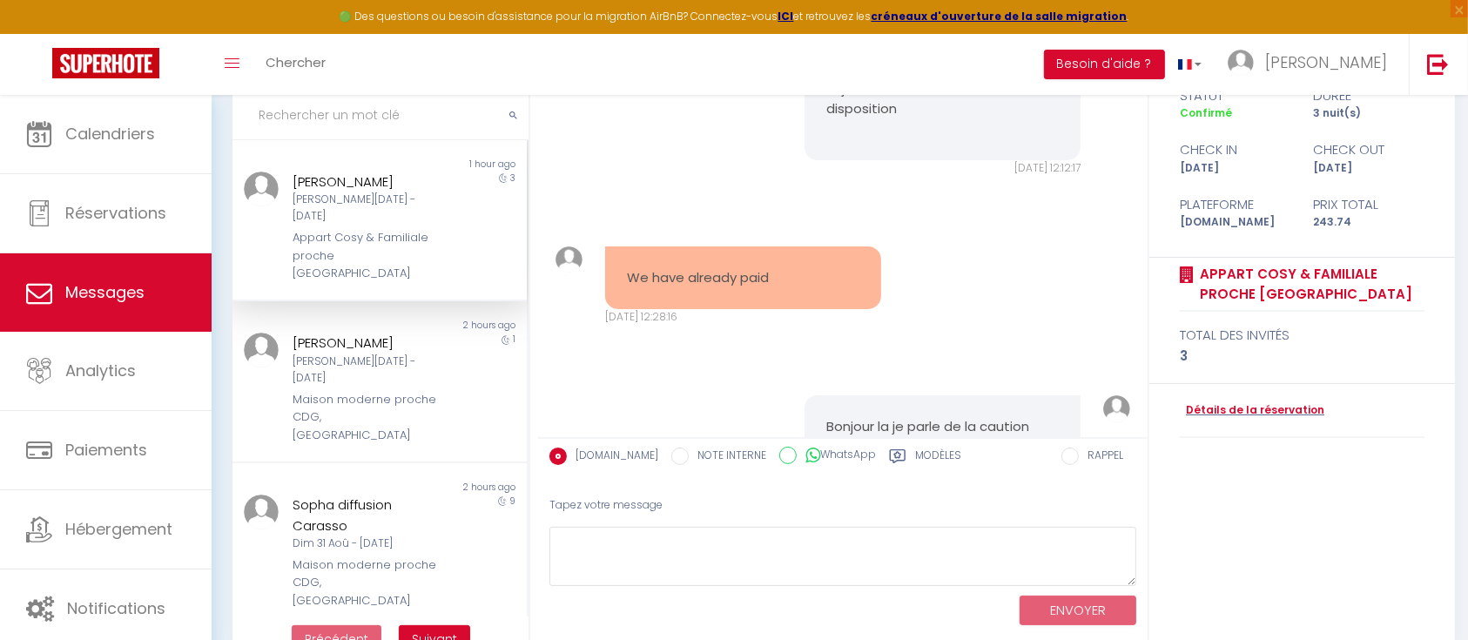
scroll to position [1465, 0]
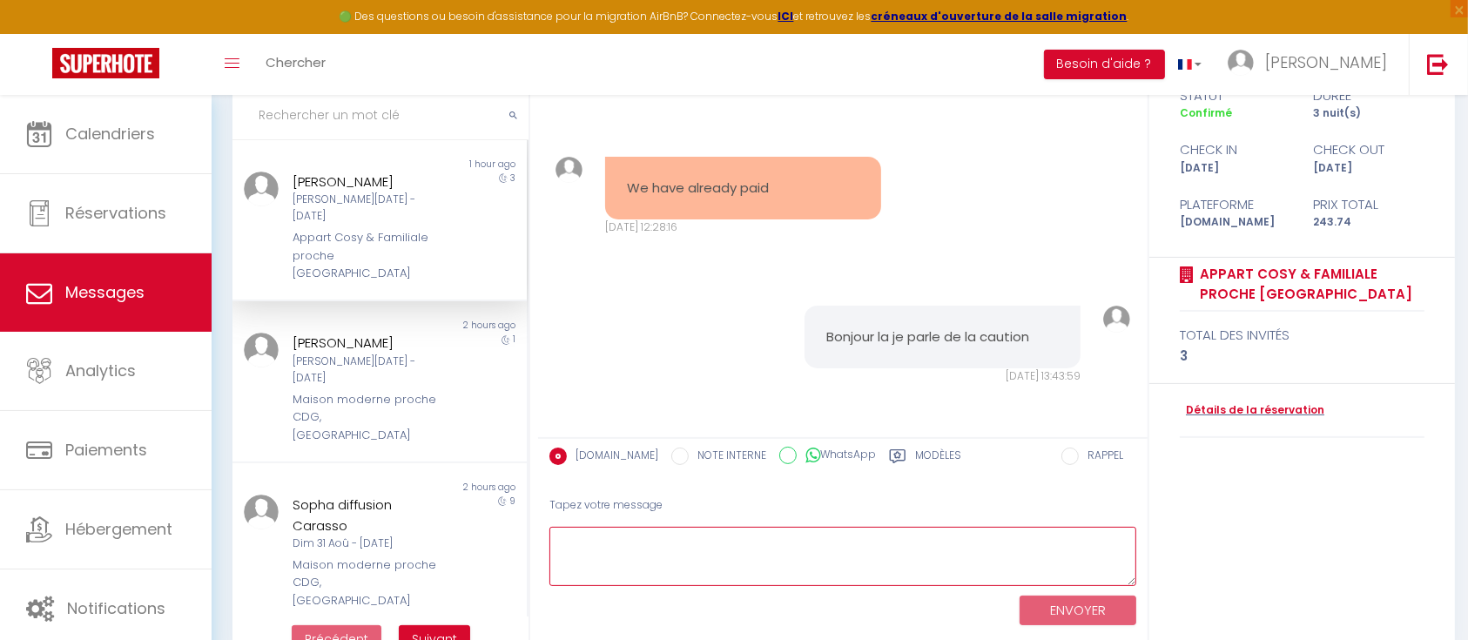
click at [775, 549] on textarea at bounding box center [842, 557] width 587 height 60
type textarea "La caution est obligatoire pour acceder au logement"
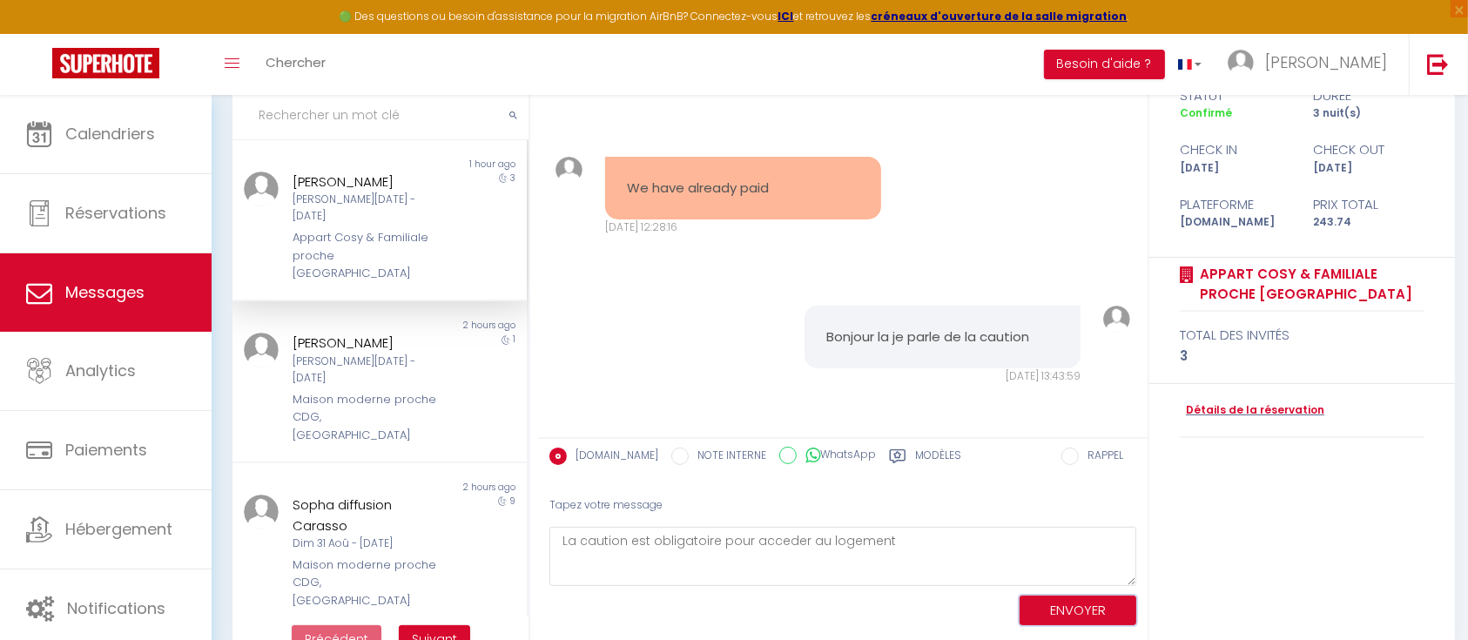
click at [1085, 596] on button "ENVOYER" at bounding box center [1078, 611] width 117 height 30
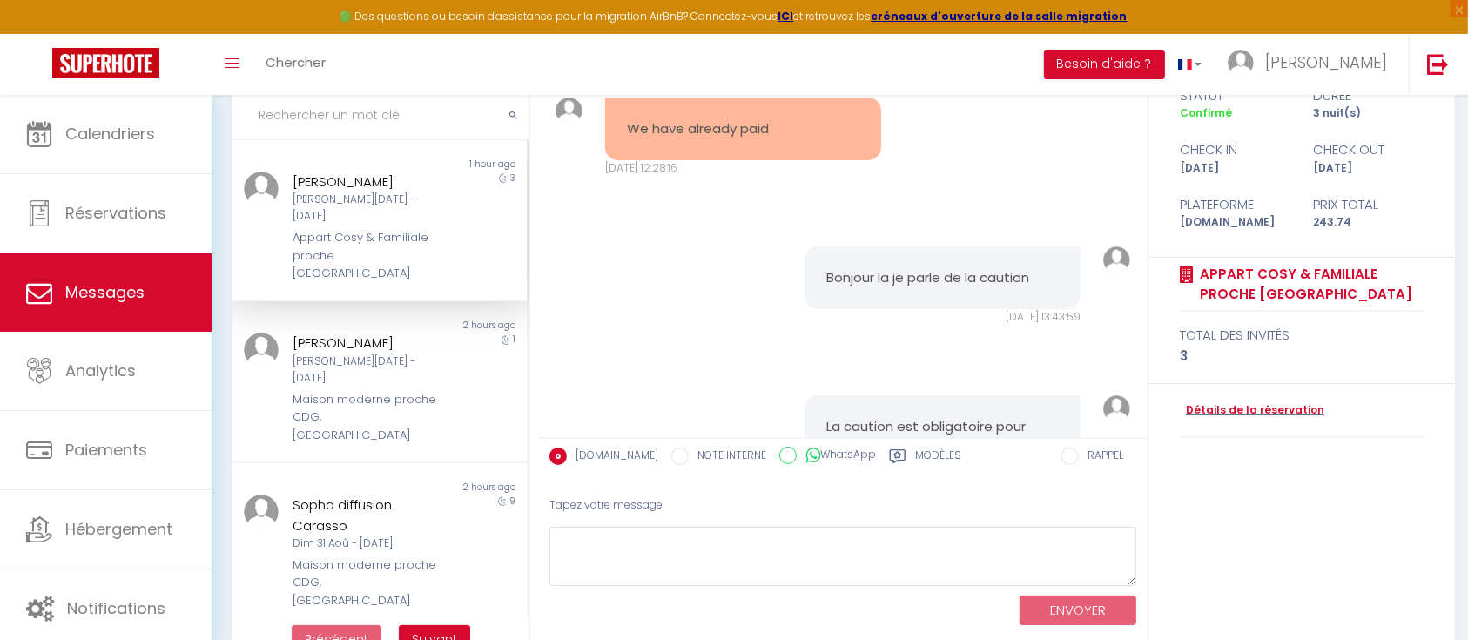
scroll to position [1634, 0]
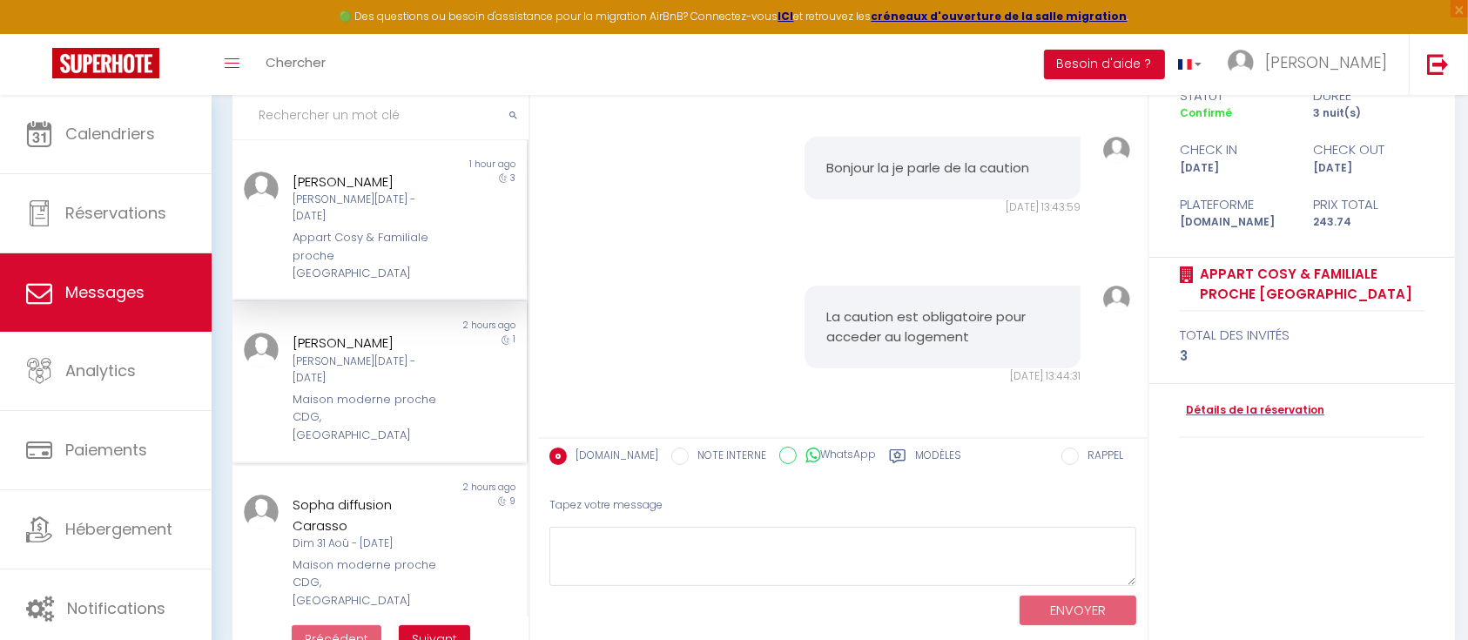
click at [344, 353] on div "Sam 13 Sep - Dim 14 Sep" at bounding box center [367, 369] width 149 height 33
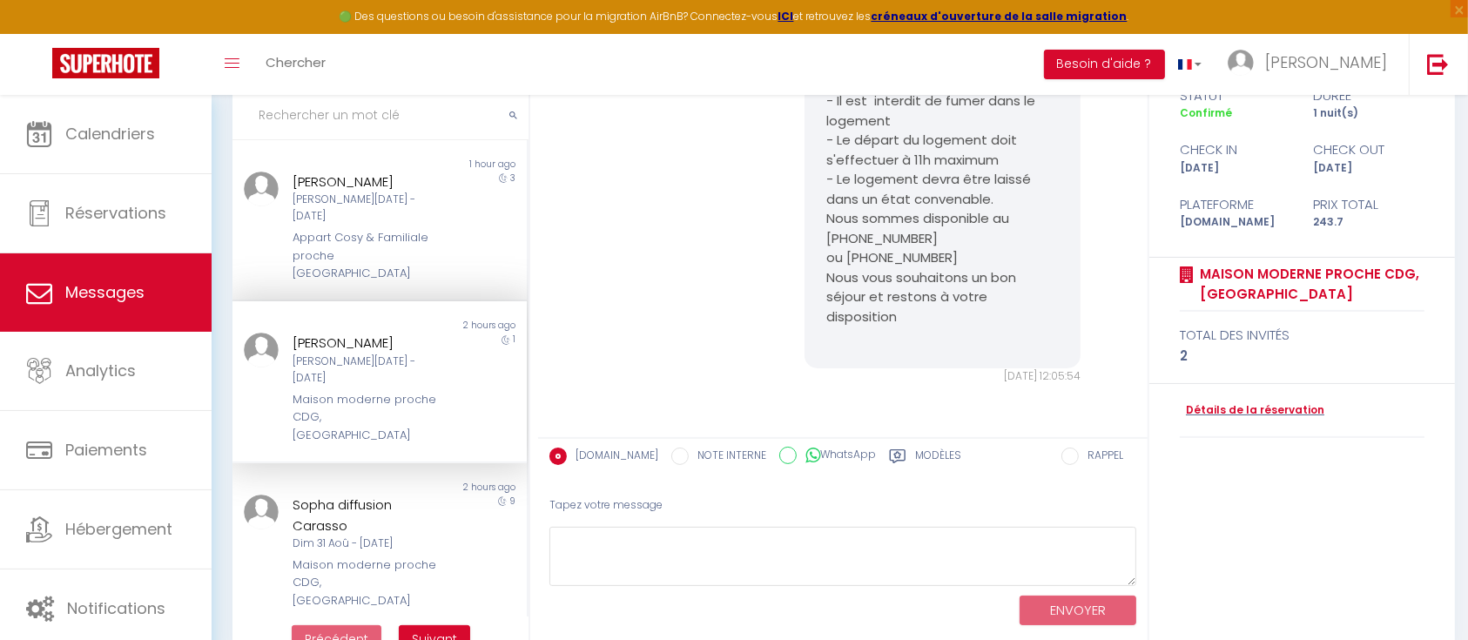
scroll to position [1111, 0]
click at [363, 556] on div "Maison moderne proche CDG, [GEOGRAPHIC_DATA]" at bounding box center [367, 582] width 149 height 53
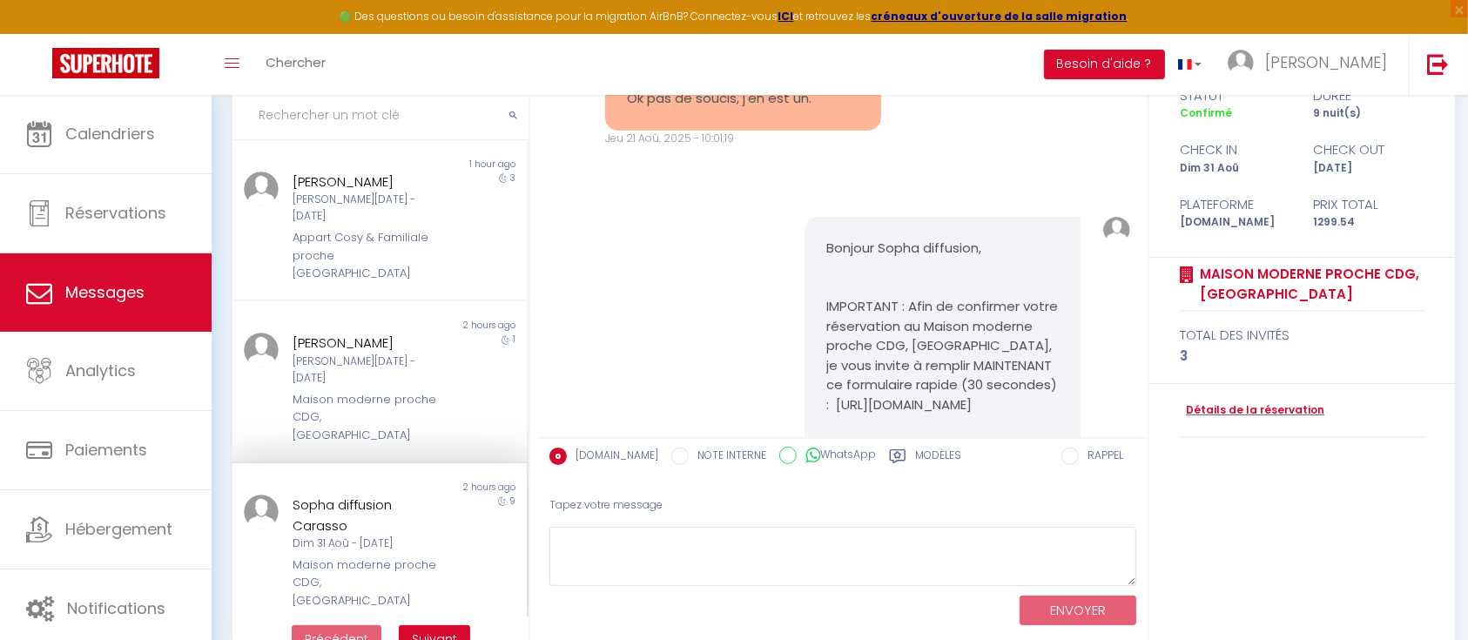
scroll to position [6602, 0]
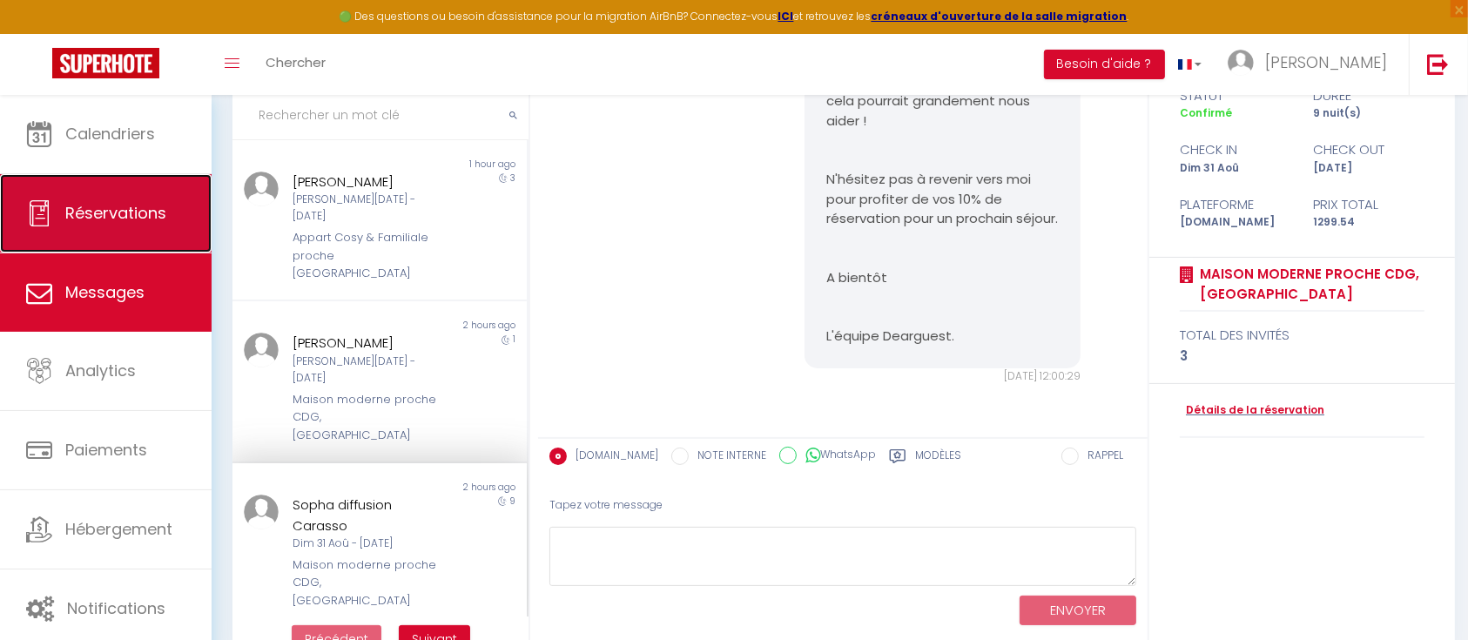
click at [120, 236] on link "Réservations" at bounding box center [106, 213] width 212 height 78
select select "not_cancelled"
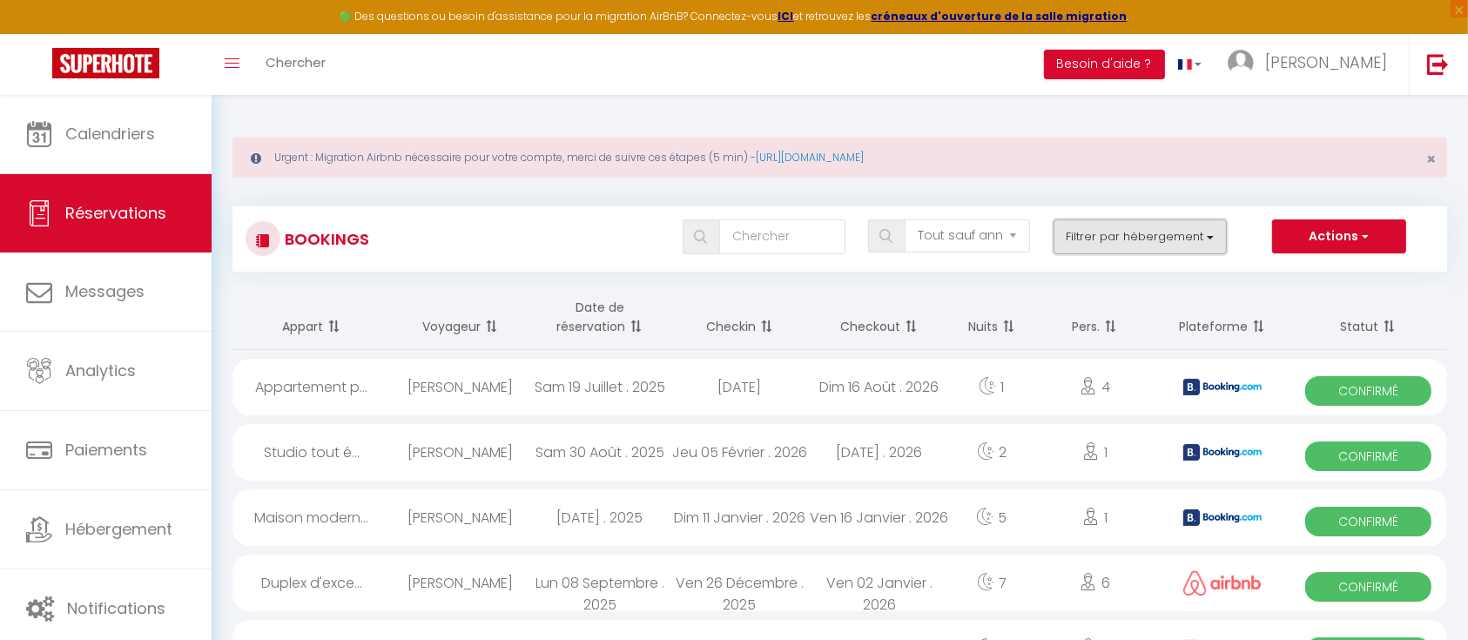
click at [1093, 219] on button "Filtrer par hébergement" at bounding box center [1140, 236] width 174 height 35
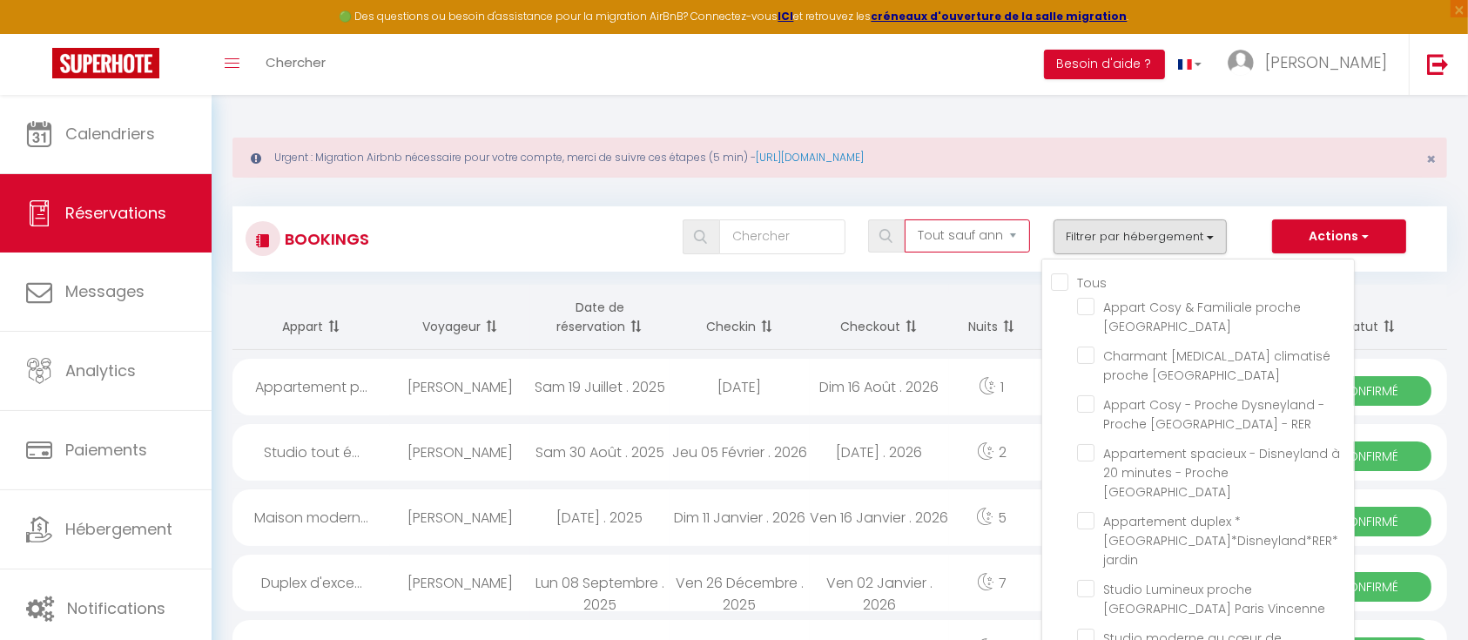
click at [983, 235] on select "Tous les statuts Annulé Confirmé Non Confirmé Tout sauf annulé No Show Request" at bounding box center [967, 235] width 125 height 33
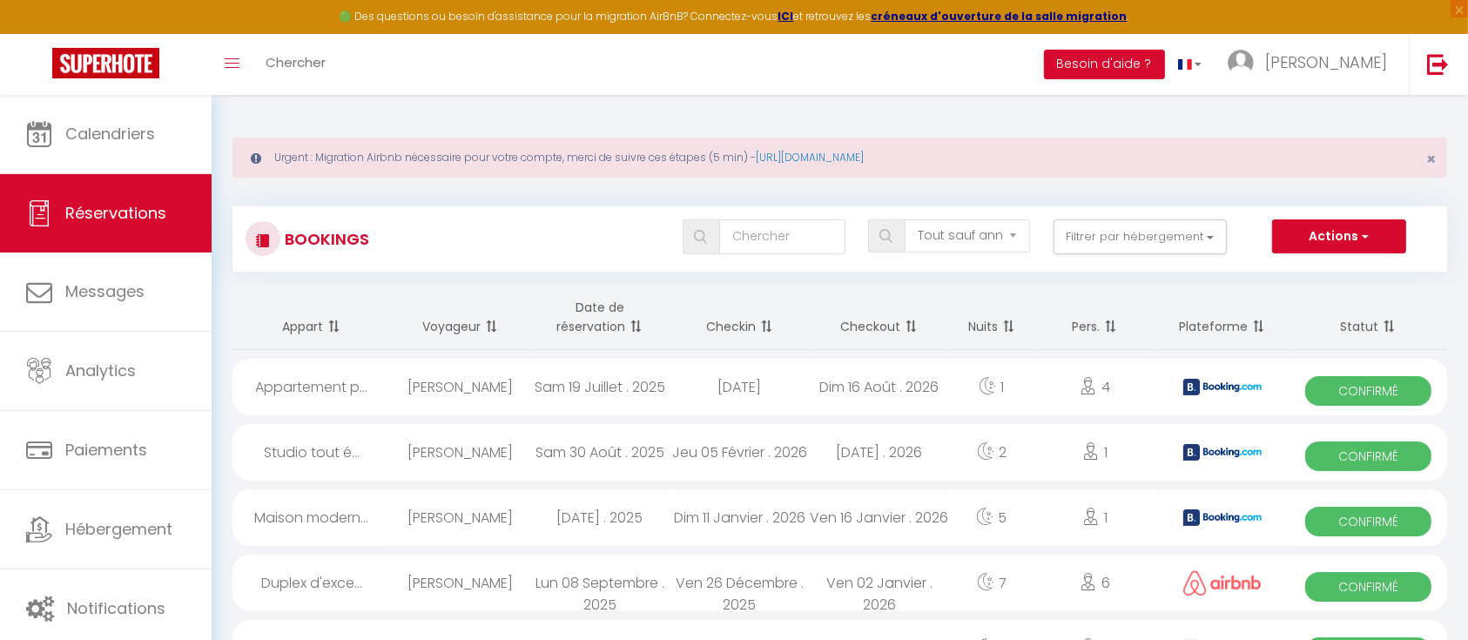
click at [468, 239] on div "Tous les statuts Annulé Confirmé Non Confirmé Tout sauf annulé No Show Request …" at bounding box center [890, 236] width 1110 height 35
click at [1121, 236] on button "Filtrer par hébergement" at bounding box center [1140, 236] width 174 height 35
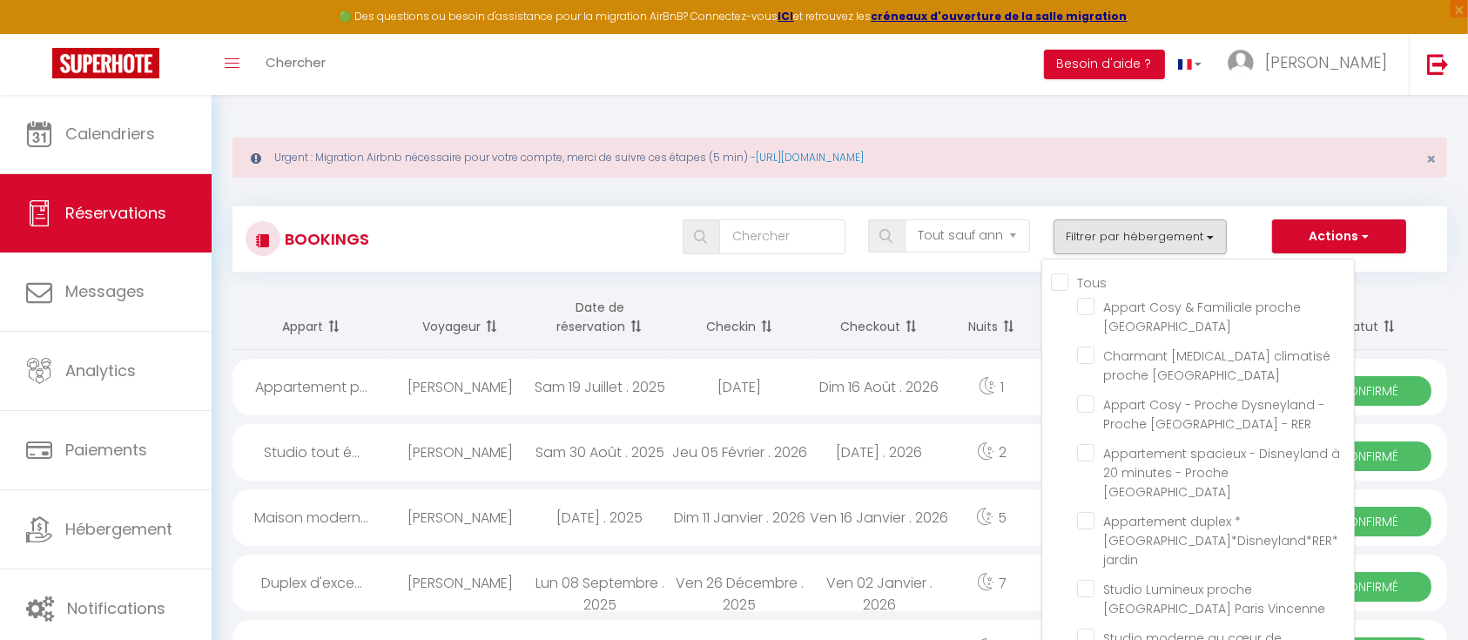
click at [530, 237] on div "Tous les statuts Annulé Confirmé Non Confirmé Tout sauf annulé No Show Request …" at bounding box center [890, 236] width 1110 height 35
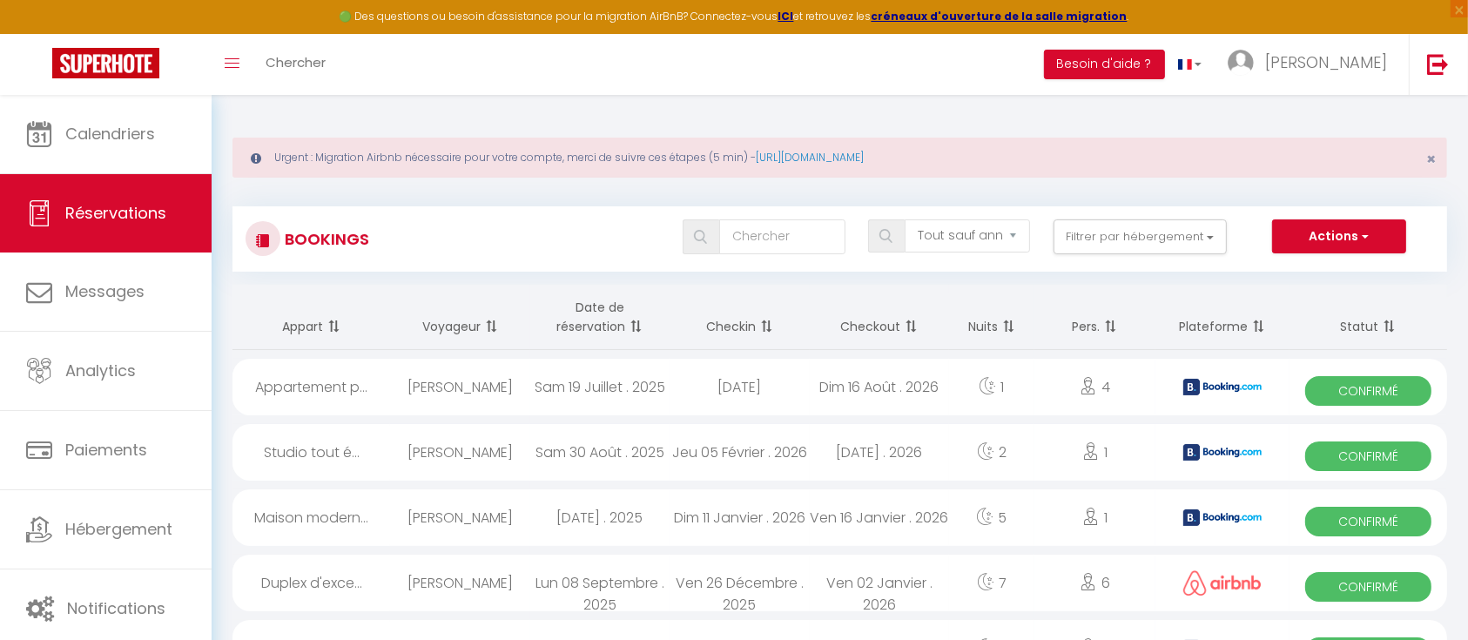
click at [352, 246] on div "Tous les statuts Annulé Confirmé Non Confirmé Tout sauf annulé No Show Request …" at bounding box center [890, 236] width 1110 height 35
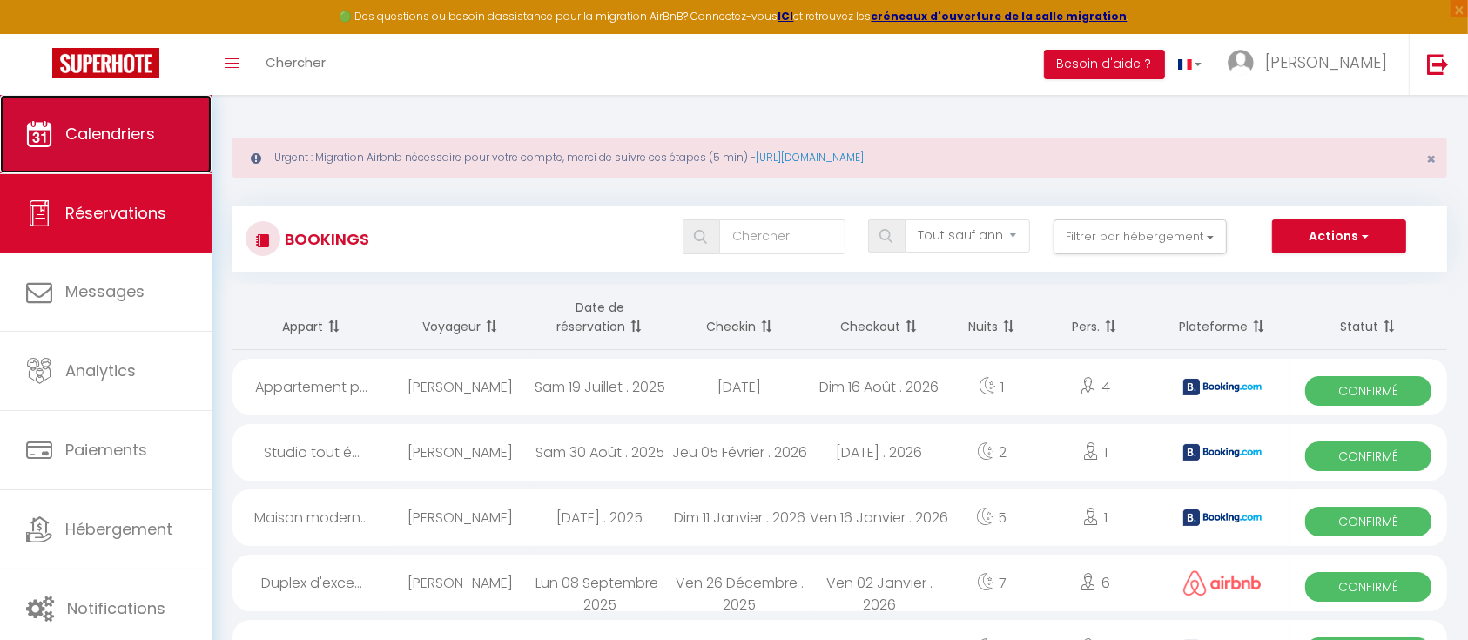
click at [121, 143] on span "Calendriers" at bounding box center [110, 134] width 90 height 22
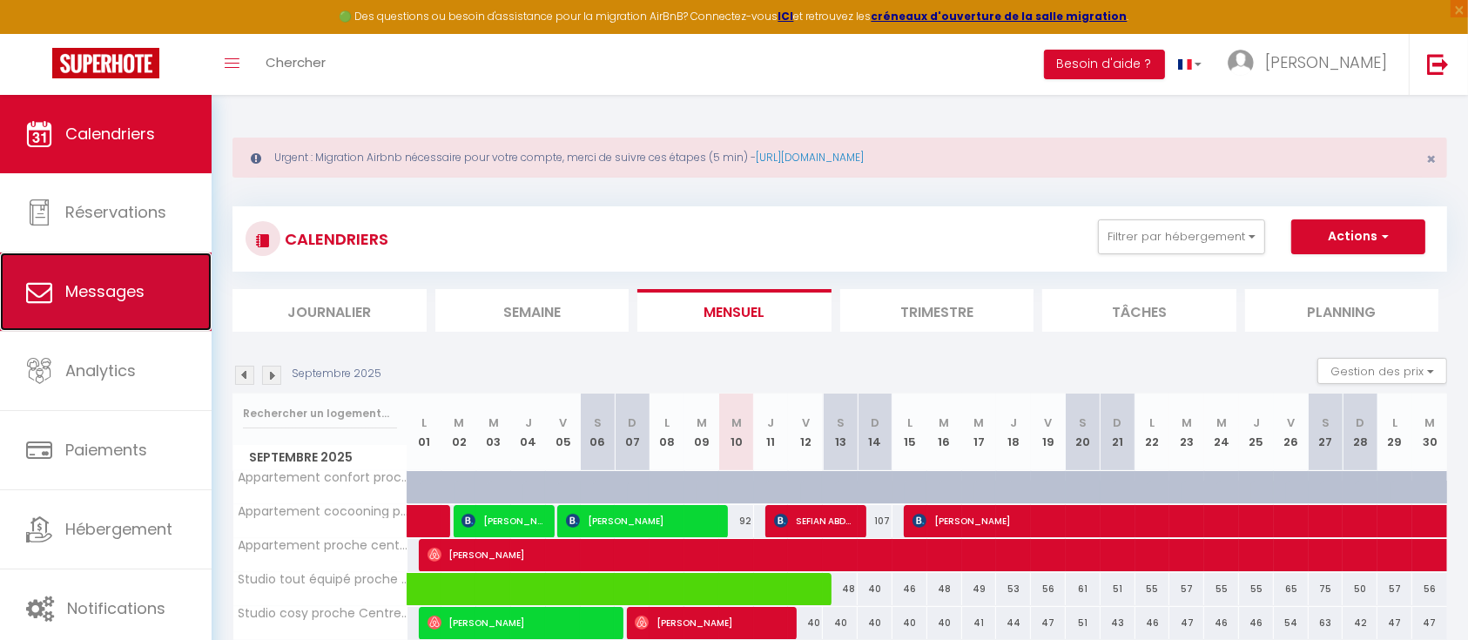
click at [138, 289] on span "Messages" at bounding box center [104, 291] width 79 height 22
select select "message"
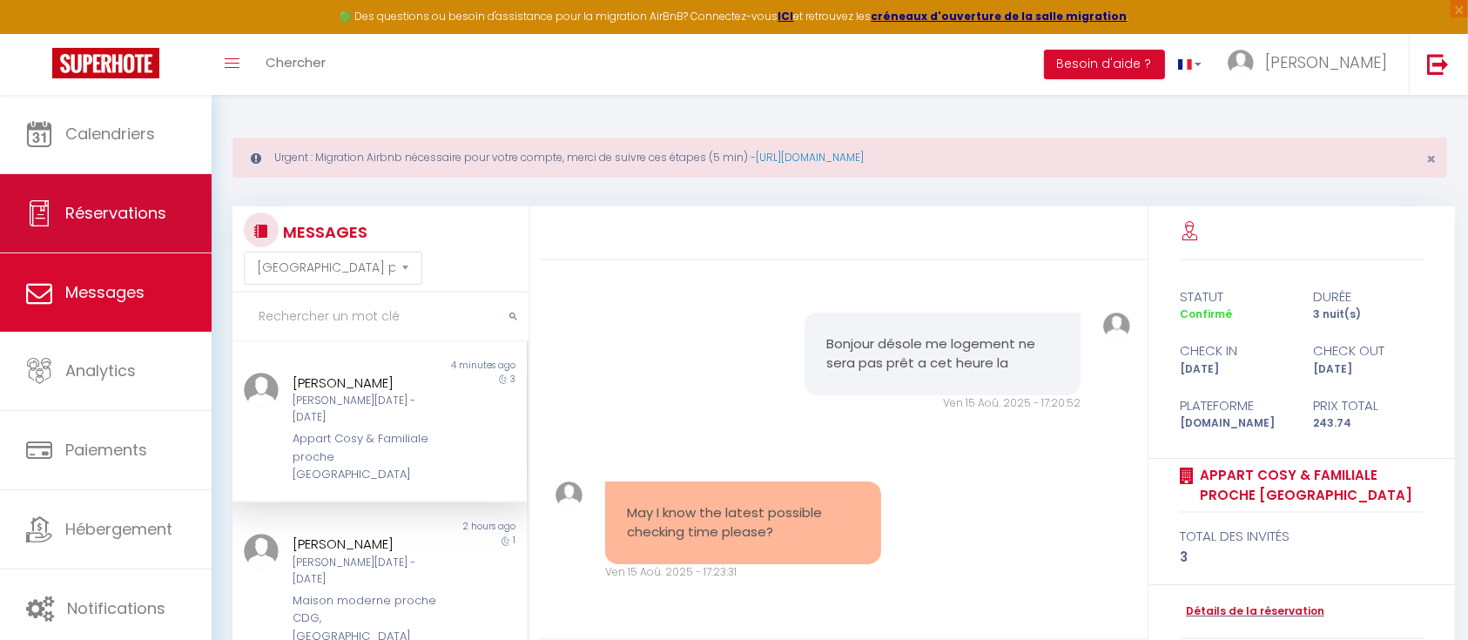
scroll to position [1634, 0]
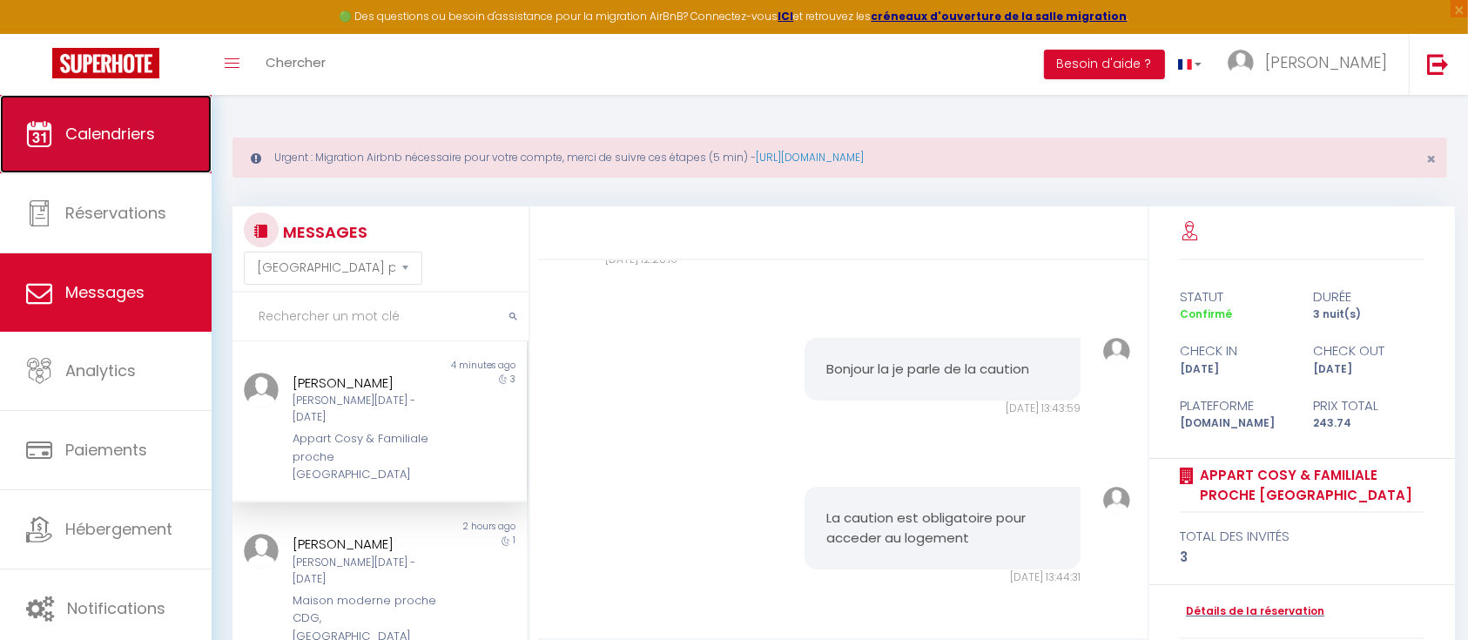
click at [134, 158] on link "Calendriers" at bounding box center [106, 134] width 212 height 78
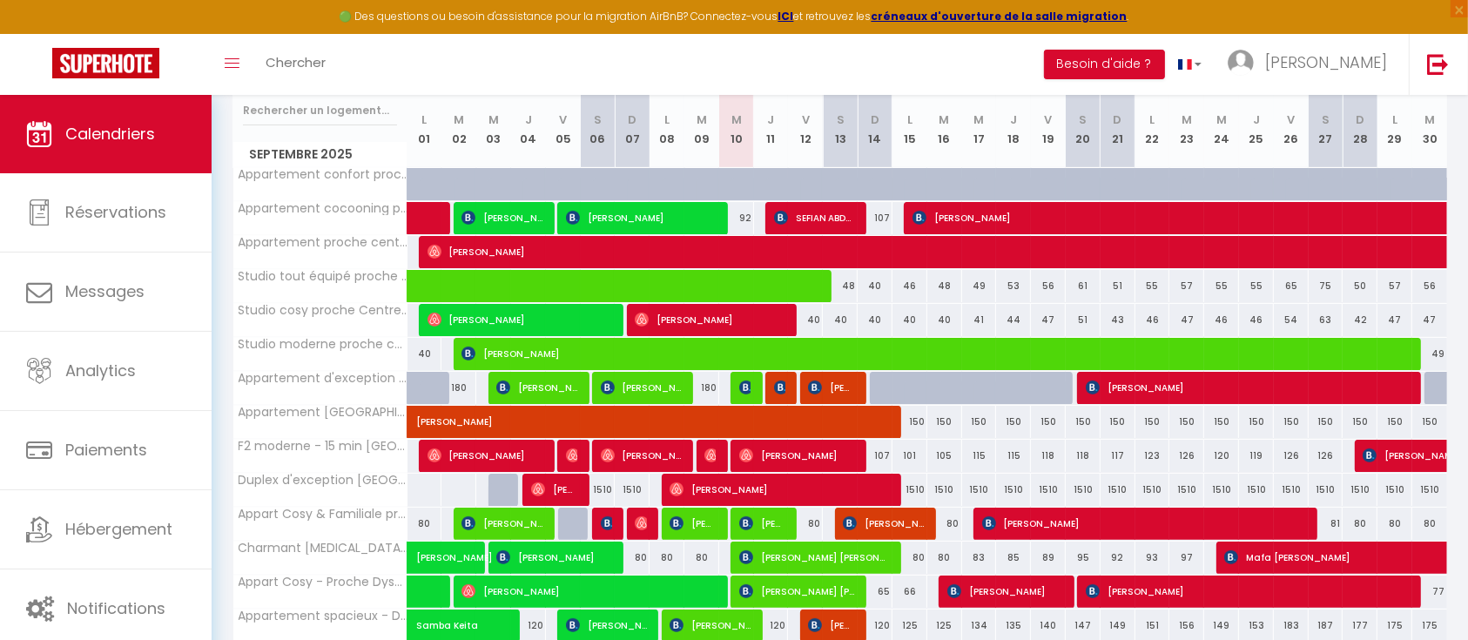
scroll to position [309, 0]
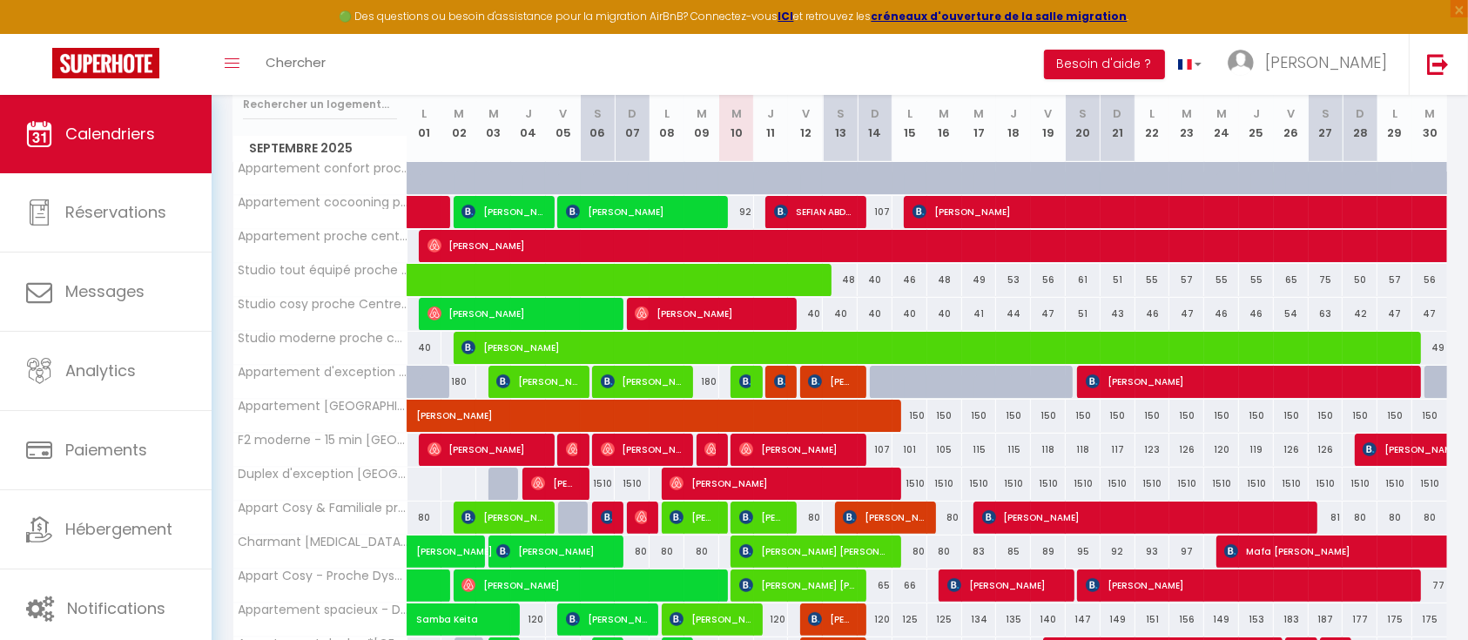
drag, startPoint x: 686, startPoint y: 384, endPoint x: 647, endPoint y: 532, distance: 153.1
click at [647, 532] on tbody "Appartement confort proche Paris - CDG- Disneyland 130 130 130 130 130 130 130 …" at bounding box center [840, 483] width 1215 height 645
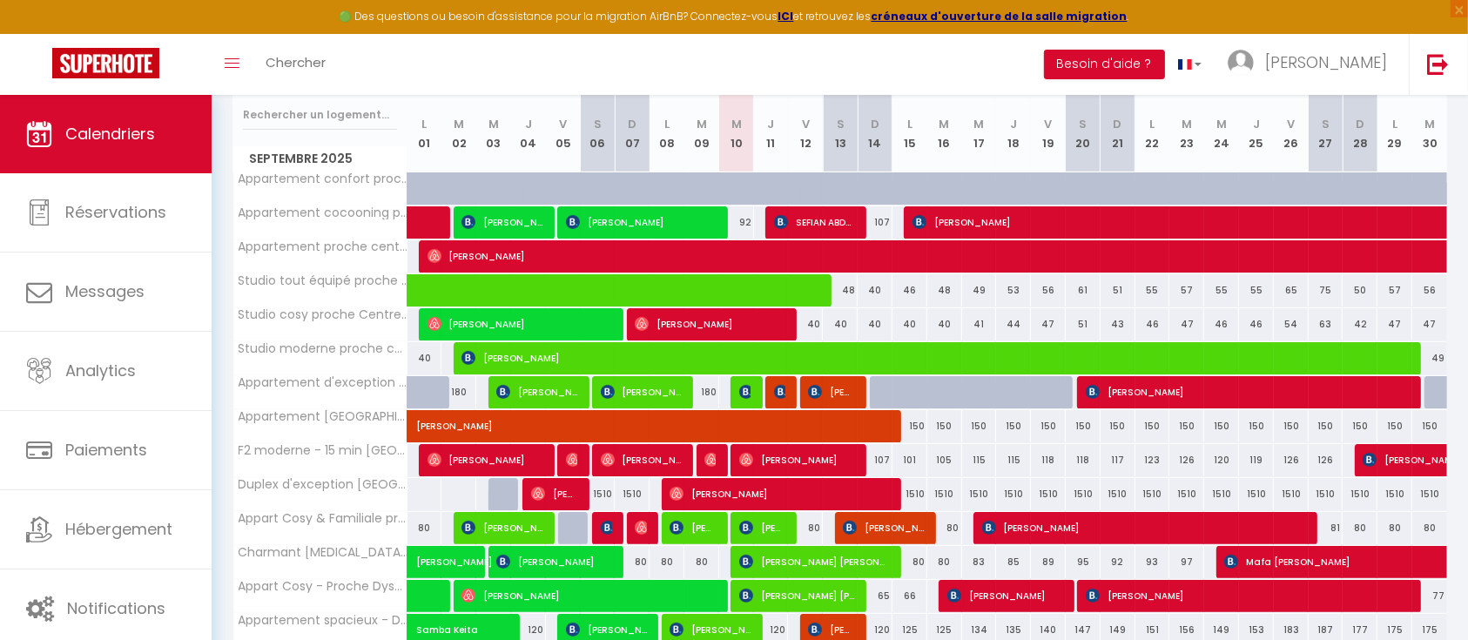
scroll to position [300, 0]
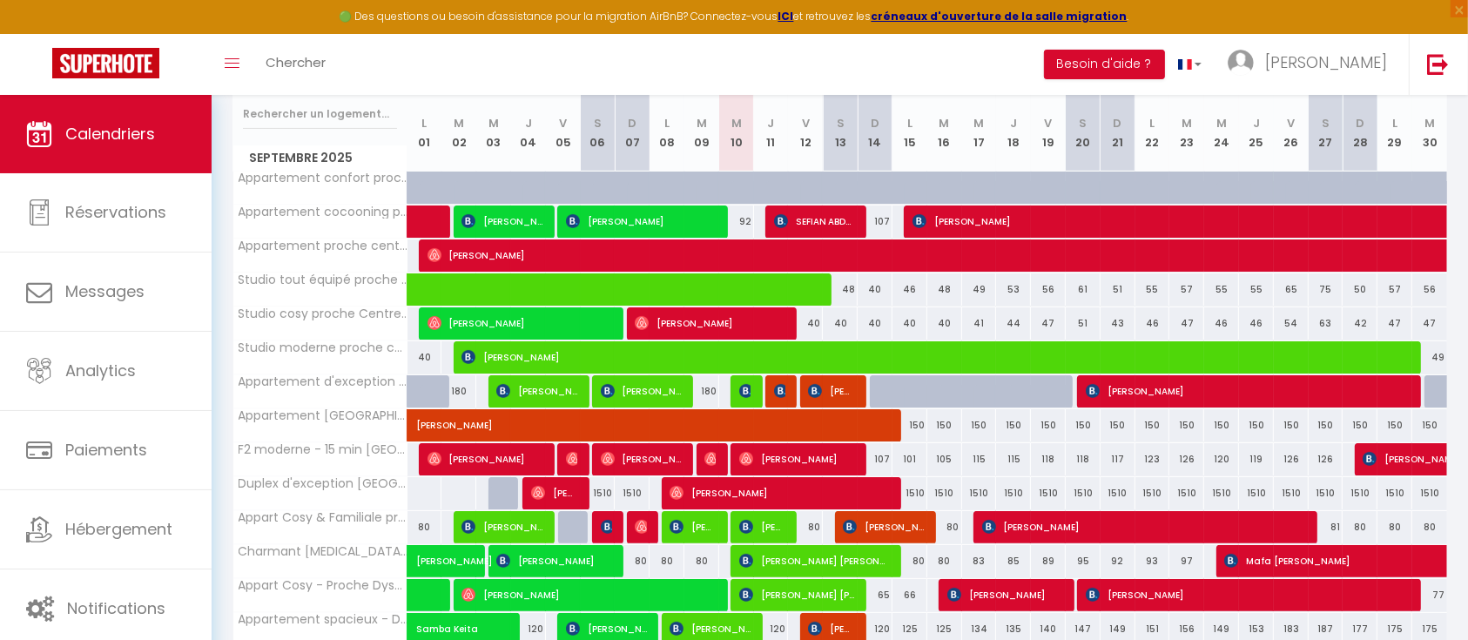
click at [905, 59] on div "Toggle menubar Chercher BUTTON Besoin d'aide ? Harry Paramètres Équipe" at bounding box center [790, 64] width 1329 height 61
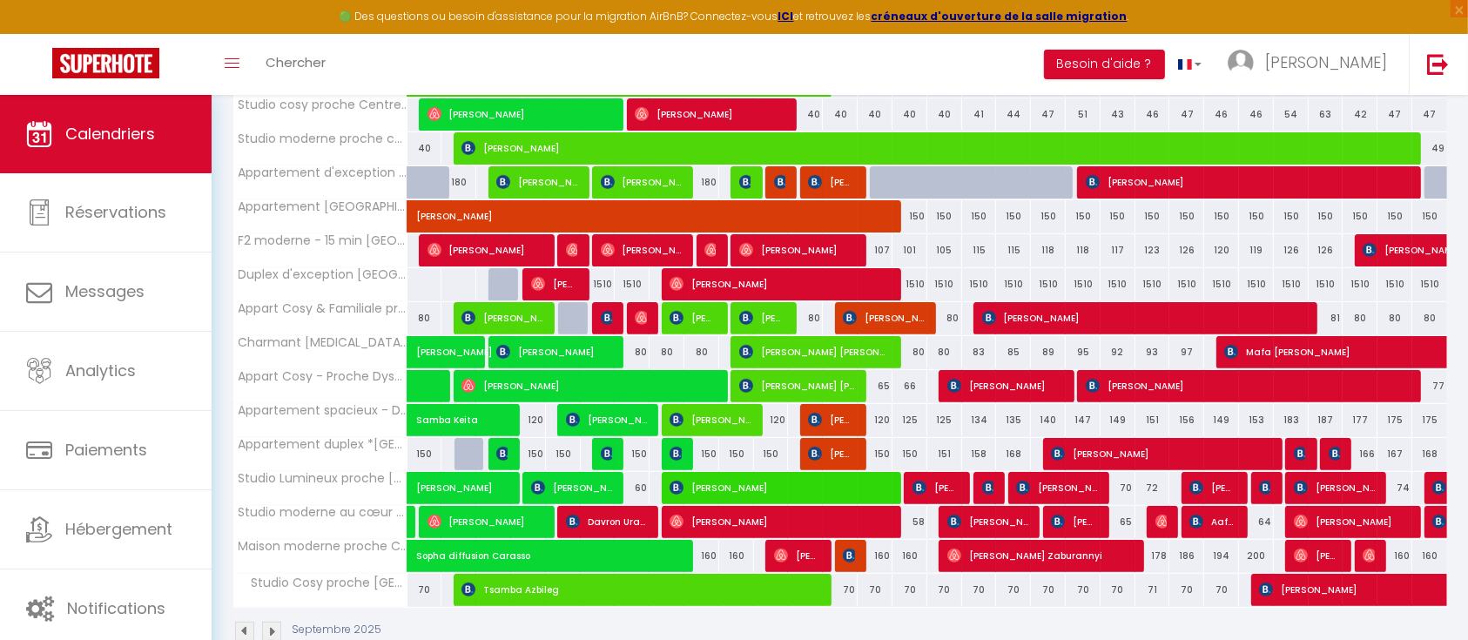
scroll to position [544, 0]
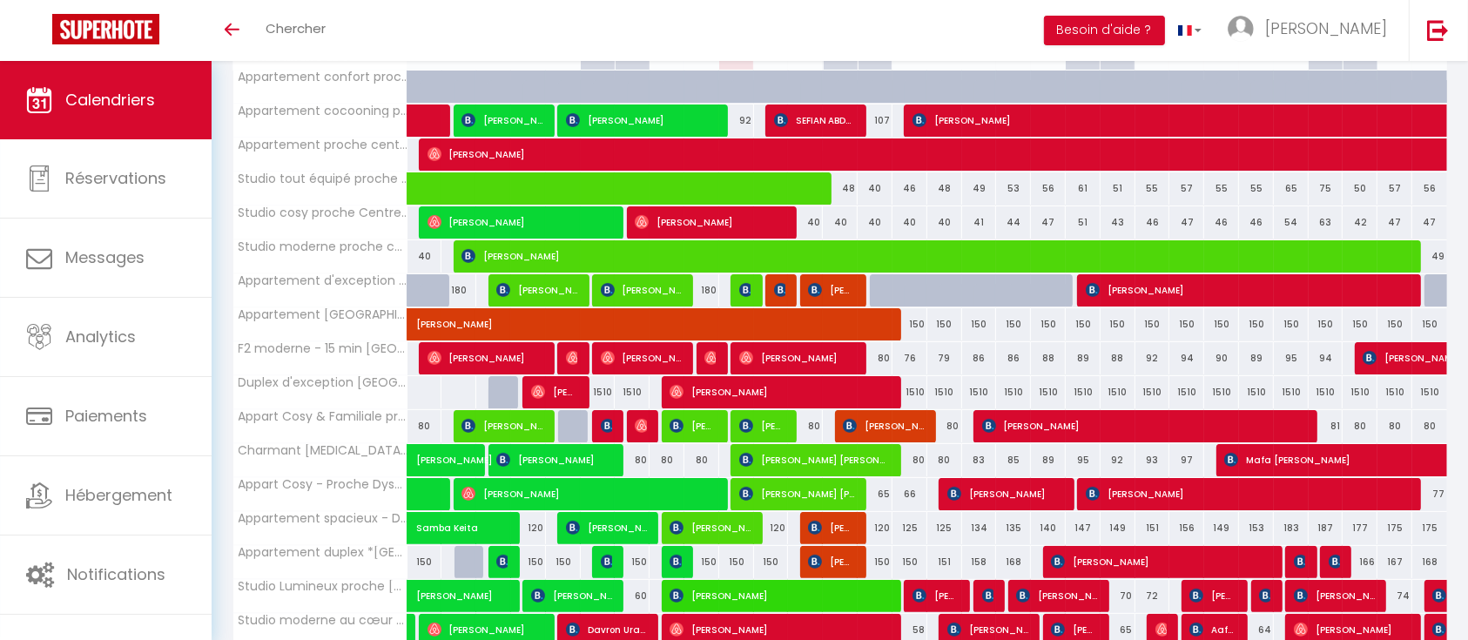
scroll to position [284, 0]
